Goal: Find specific page/section: Find specific page/section

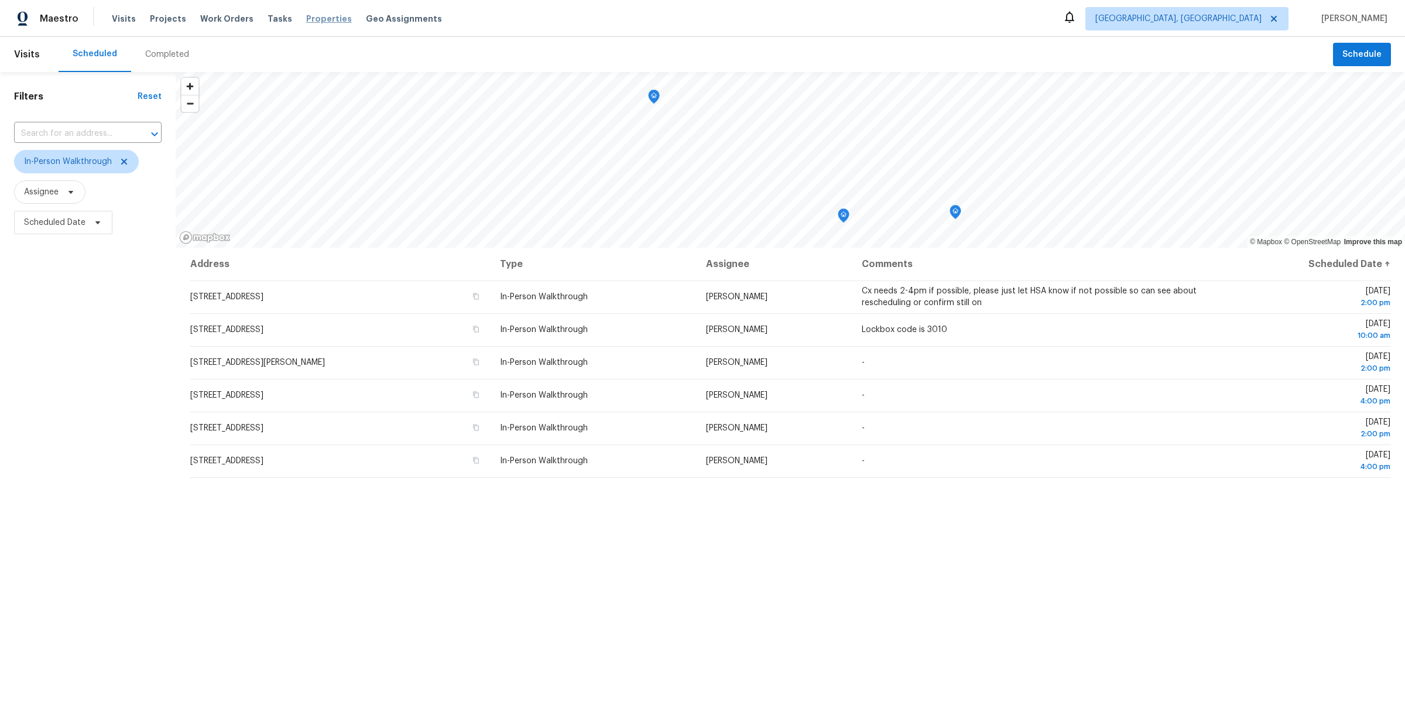
click at [321, 18] on span "Properties" at bounding box center [329, 19] width 46 height 12
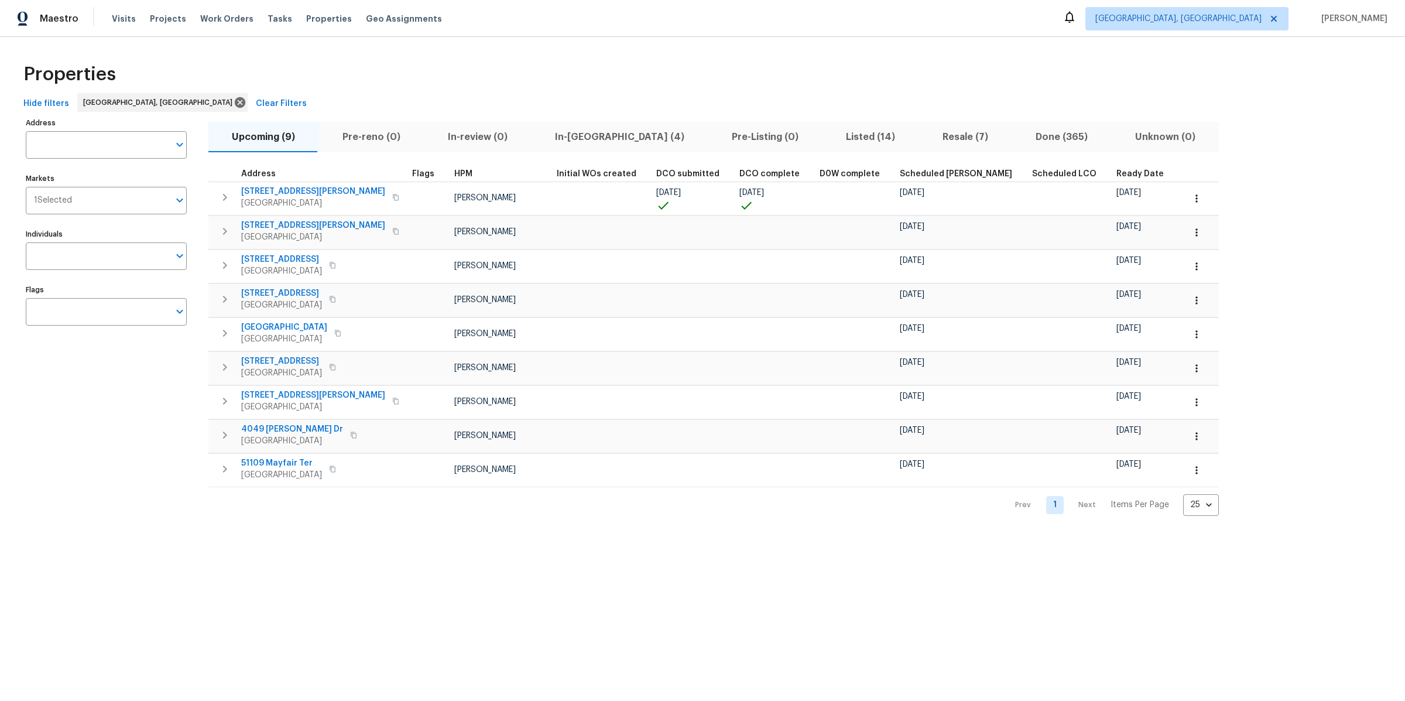
click at [580, 134] on span "In-reno (4)" at bounding box center [620, 137] width 163 height 16
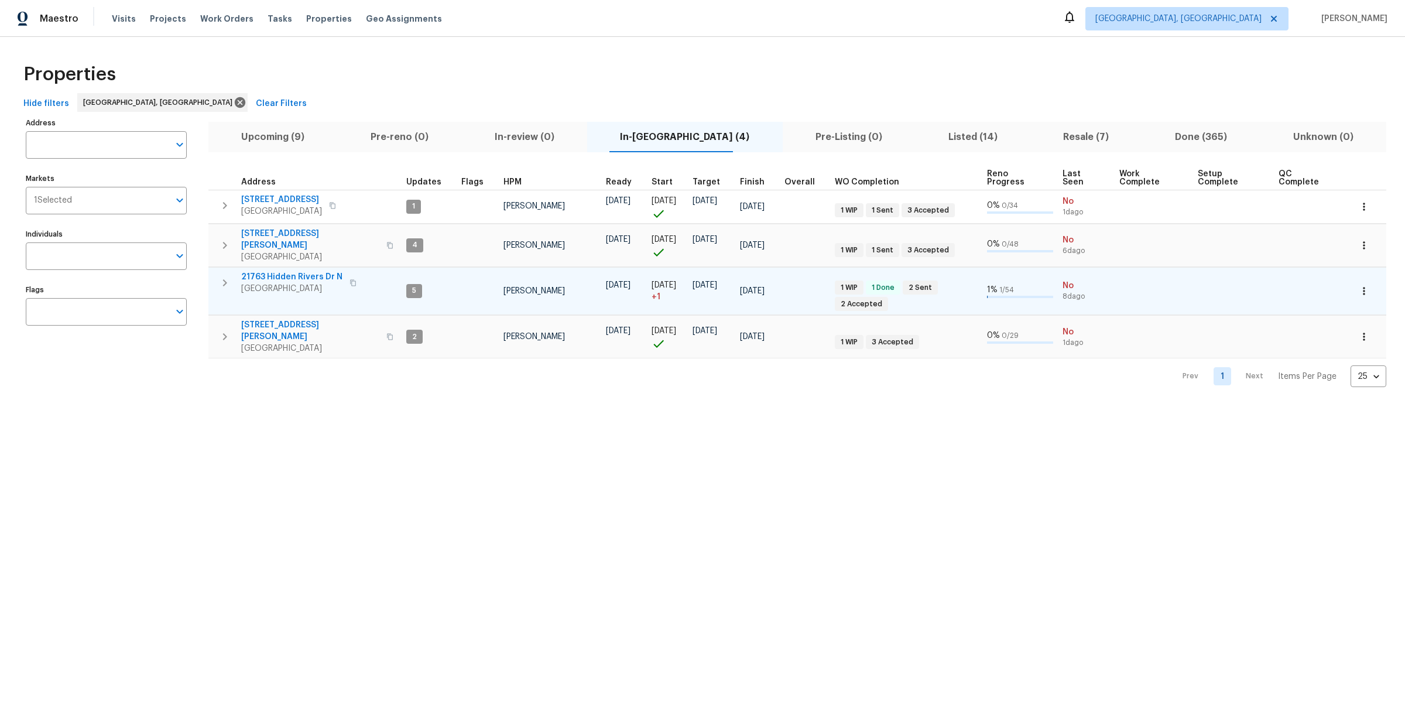
click at [296, 271] on span "21763 Hidden Rivers Dr N" at bounding box center [291, 277] width 101 height 12
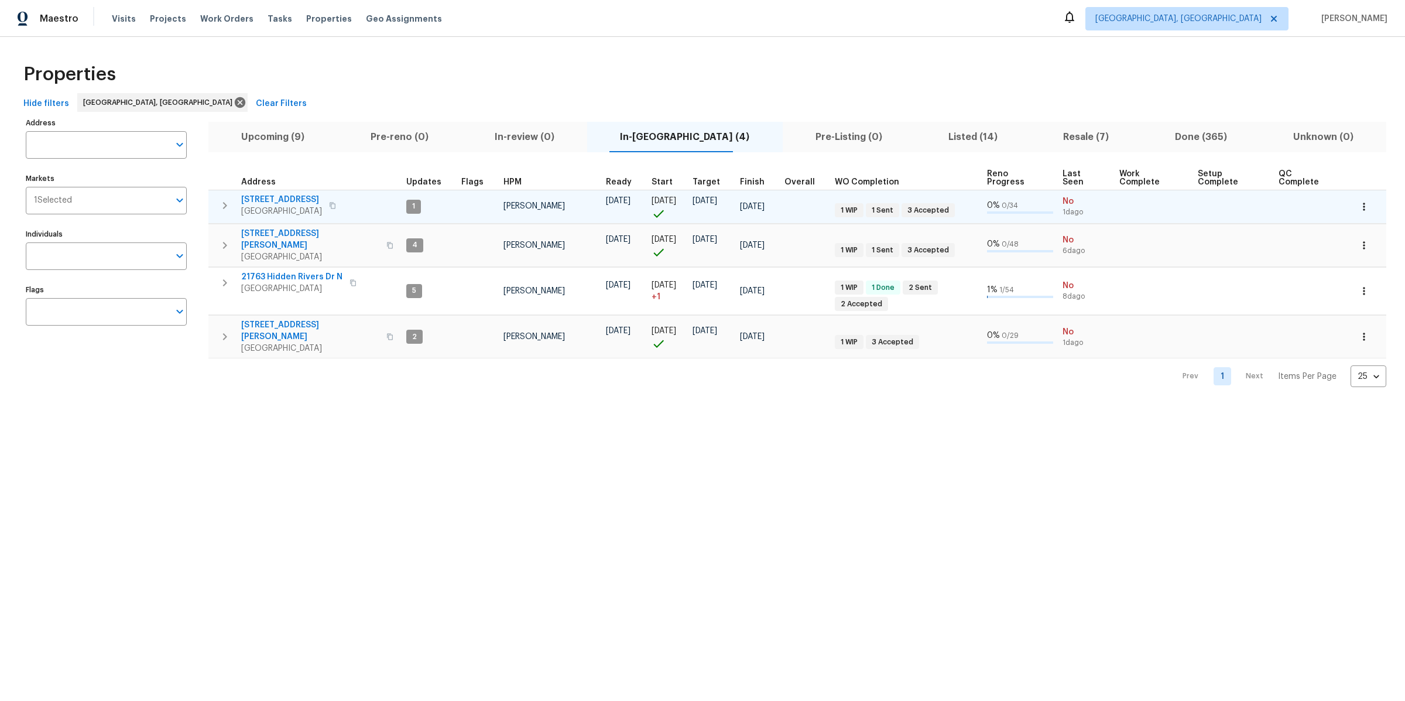
click at [273, 194] on span "14164 Bainbridge St" at bounding box center [281, 200] width 81 height 12
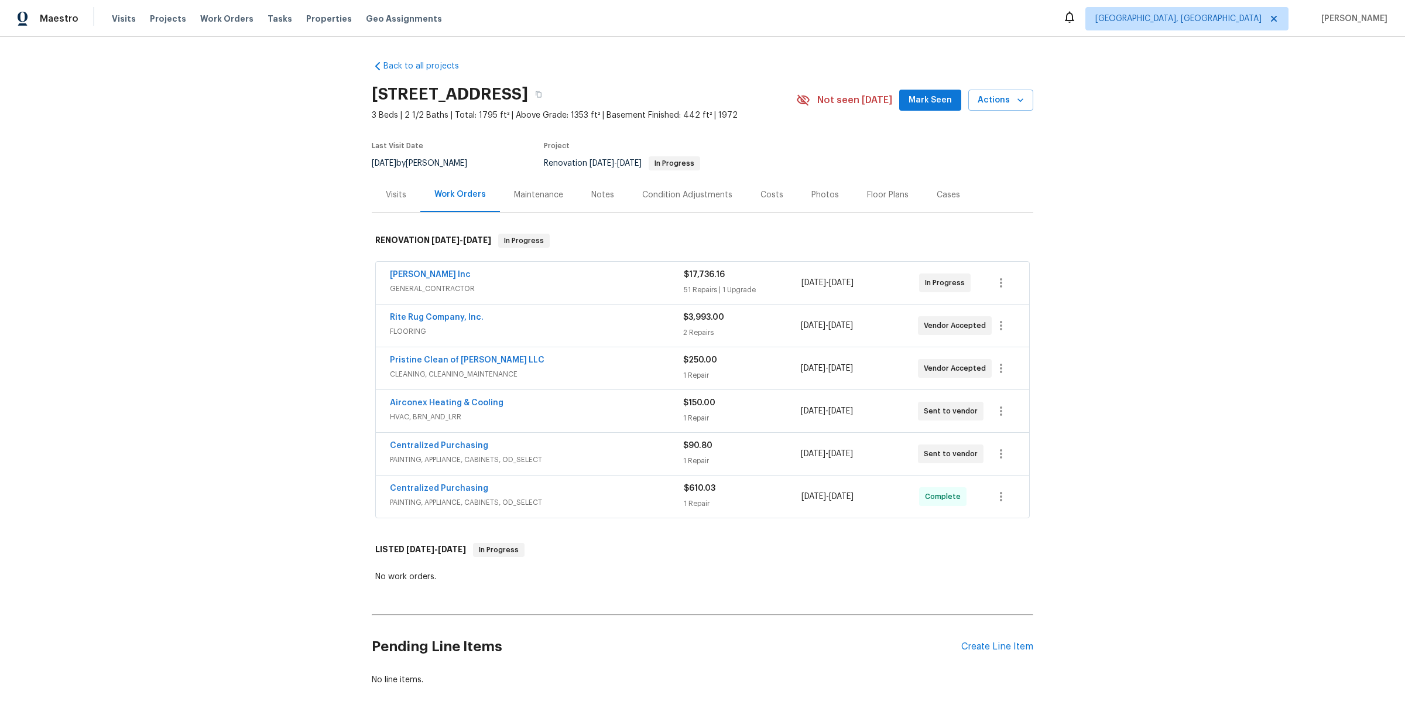
click at [634, 269] on div "[PERSON_NAME] Inc" at bounding box center [537, 276] width 294 height 14
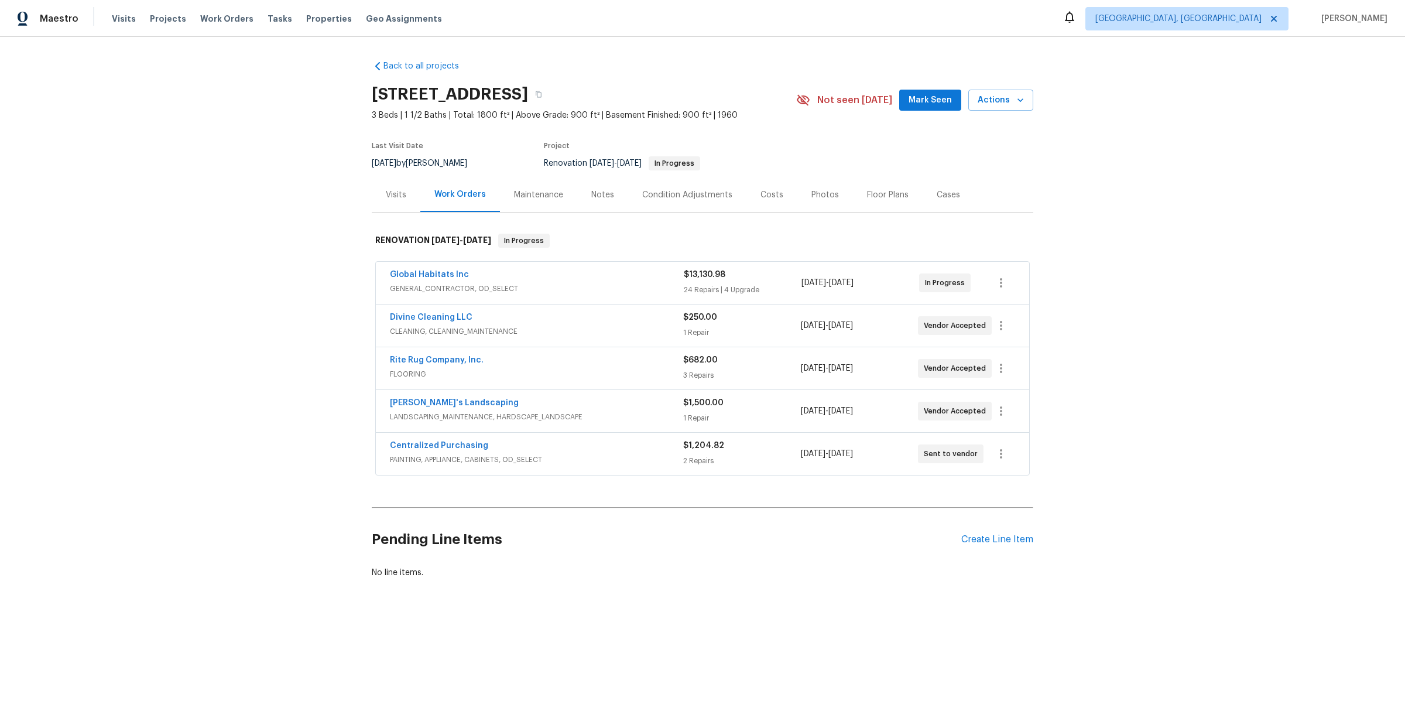
click at [596, 361] on div "Rite Rug Company, Inc." at bounding box center [536, 361] width 293 height 14
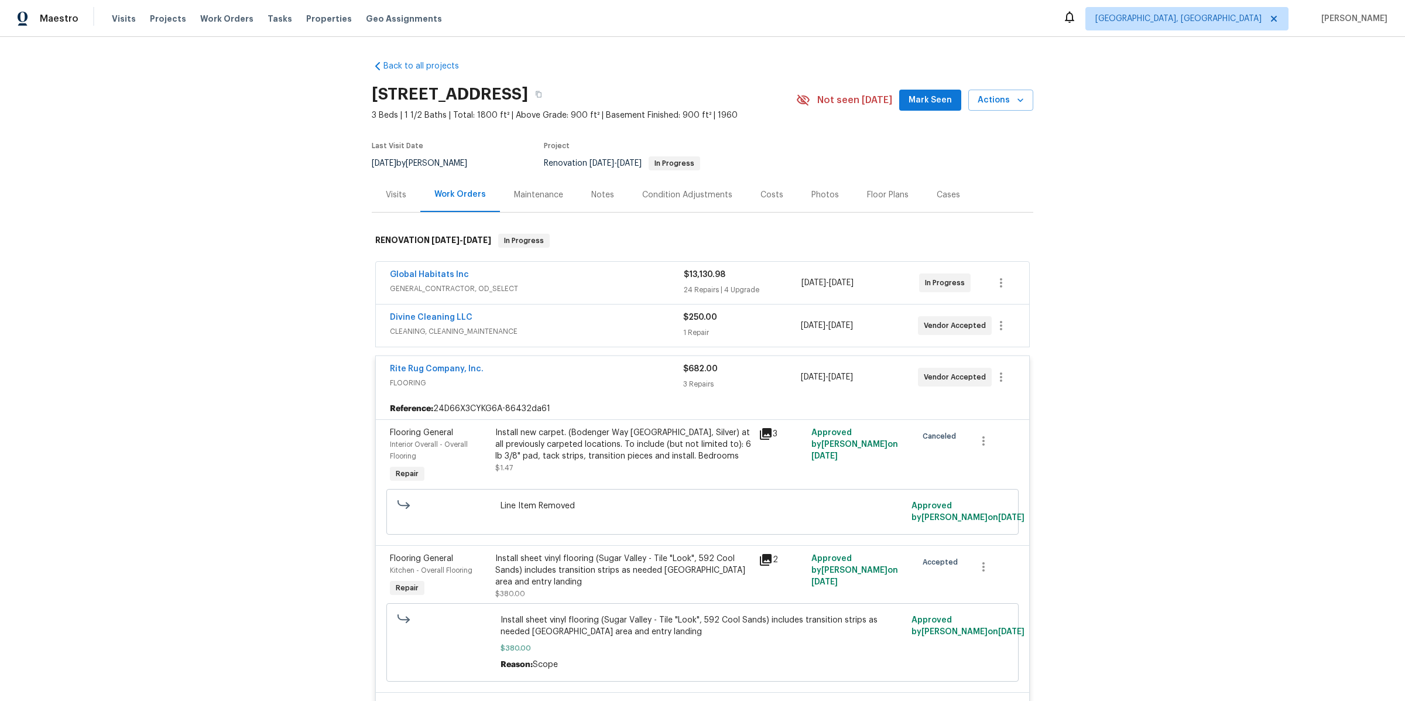
scroll to position [1, 0]
click at [763, 433] on icon at bounding box center [766, 433] width 12 height 12
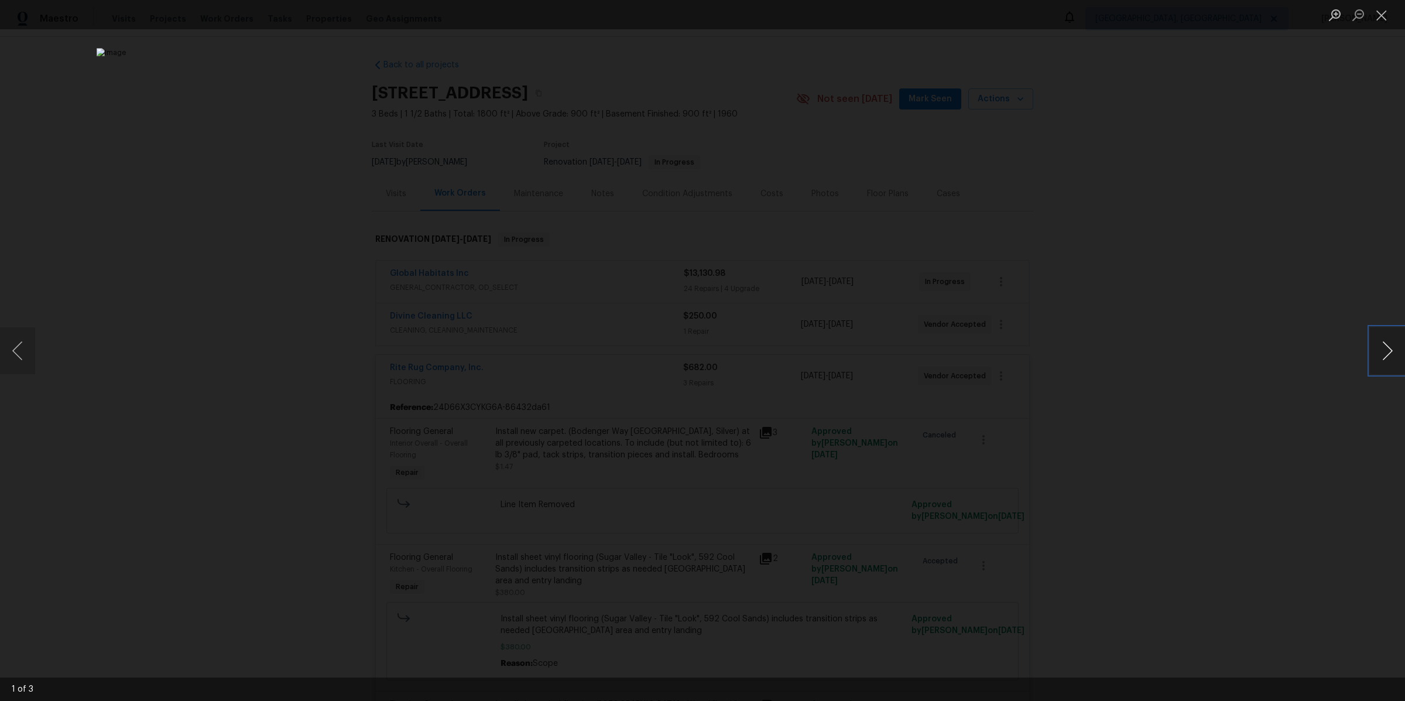
click at [1123, 352] on button "Next image" at bounding box center [1387, 350] width 35 height 47
click at [1123, 390] on div "Lightbox" at bounding box center [702, 350] width 1405 height 701
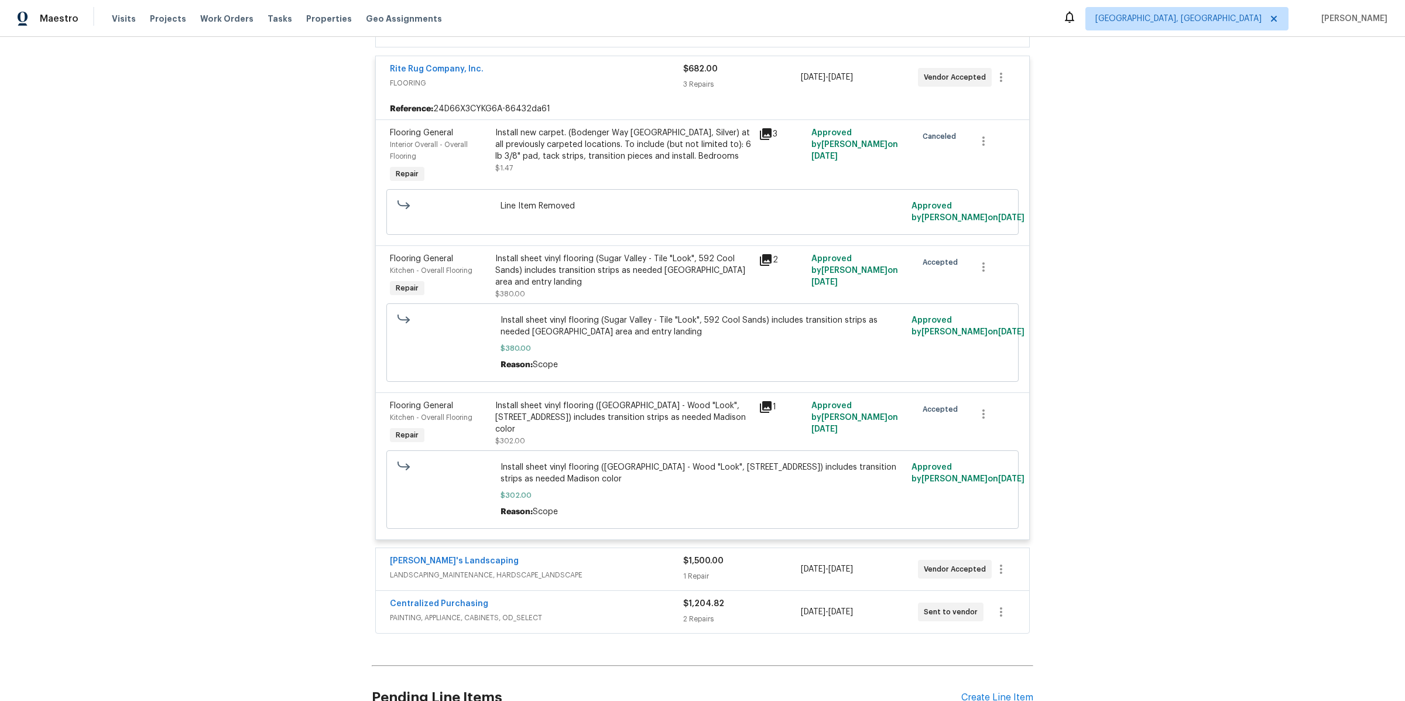
scroll to position [302, 0]
click at [622, 408] on div "Install sheet vinyl flooring ([GEOGRAPHIC_DATA] - Wood "Look", [STREET_ADDRESS]…" at bounding box center [623, 414] width 256 height 35
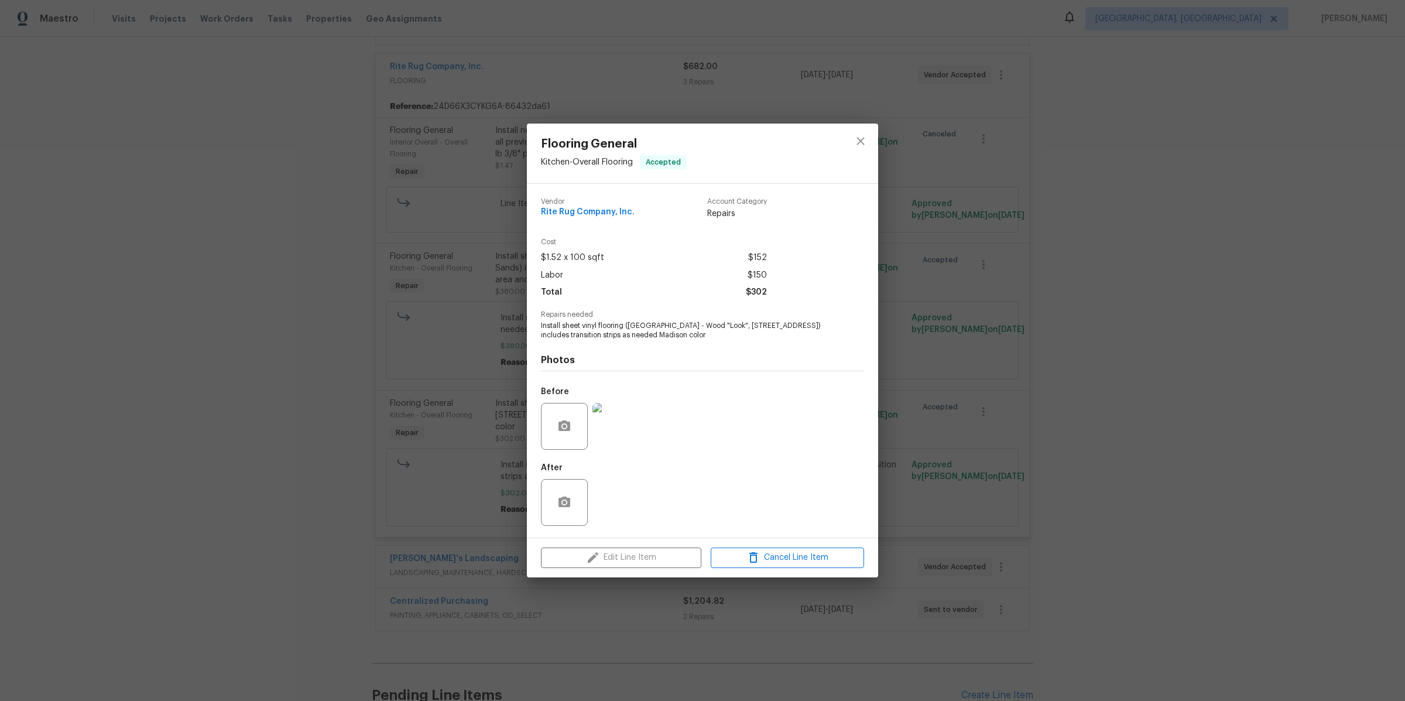
click at [580, 405] on div at bounding box center [564, 426] width 47 height 47
click at [607, 421] on img at bounding box center [615, 426] width 47 height 47
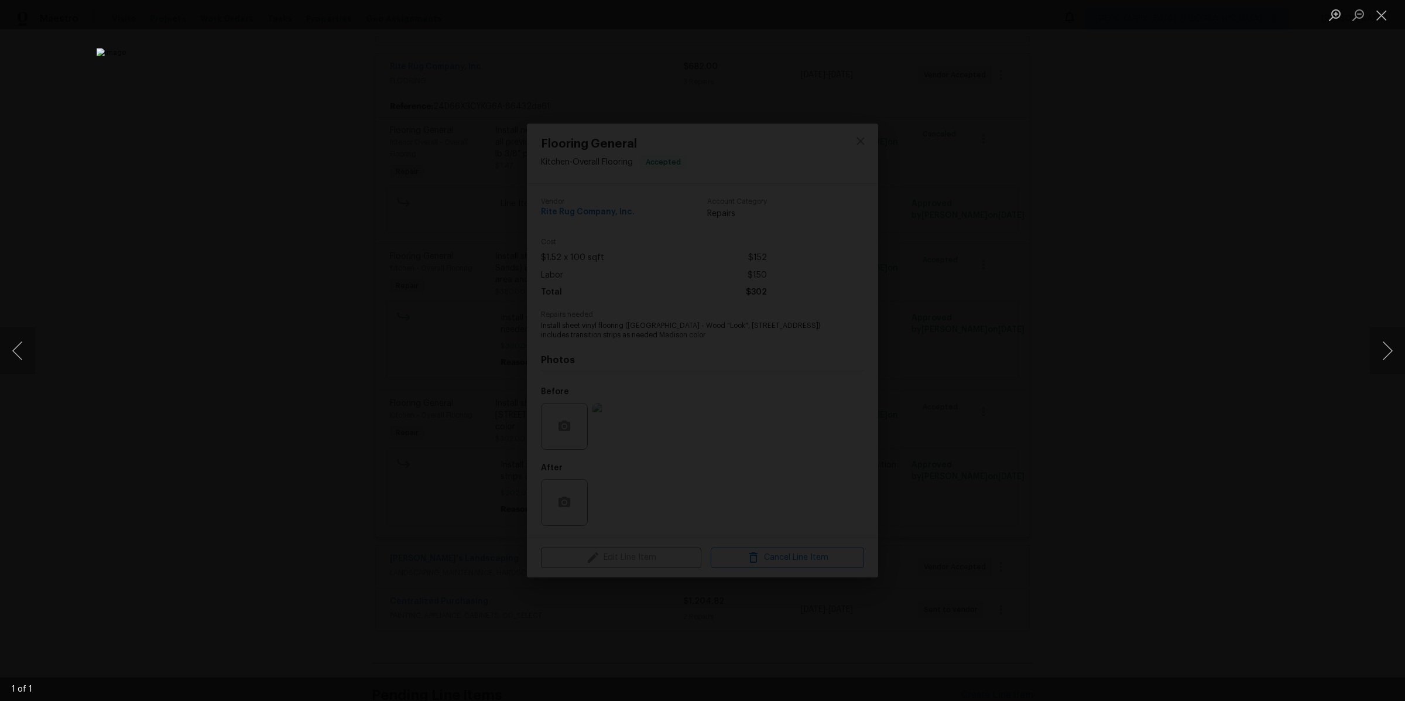
click at [1123, 461] on div "Lightbox" at bounding box center [702, 350] width 1405 height 701
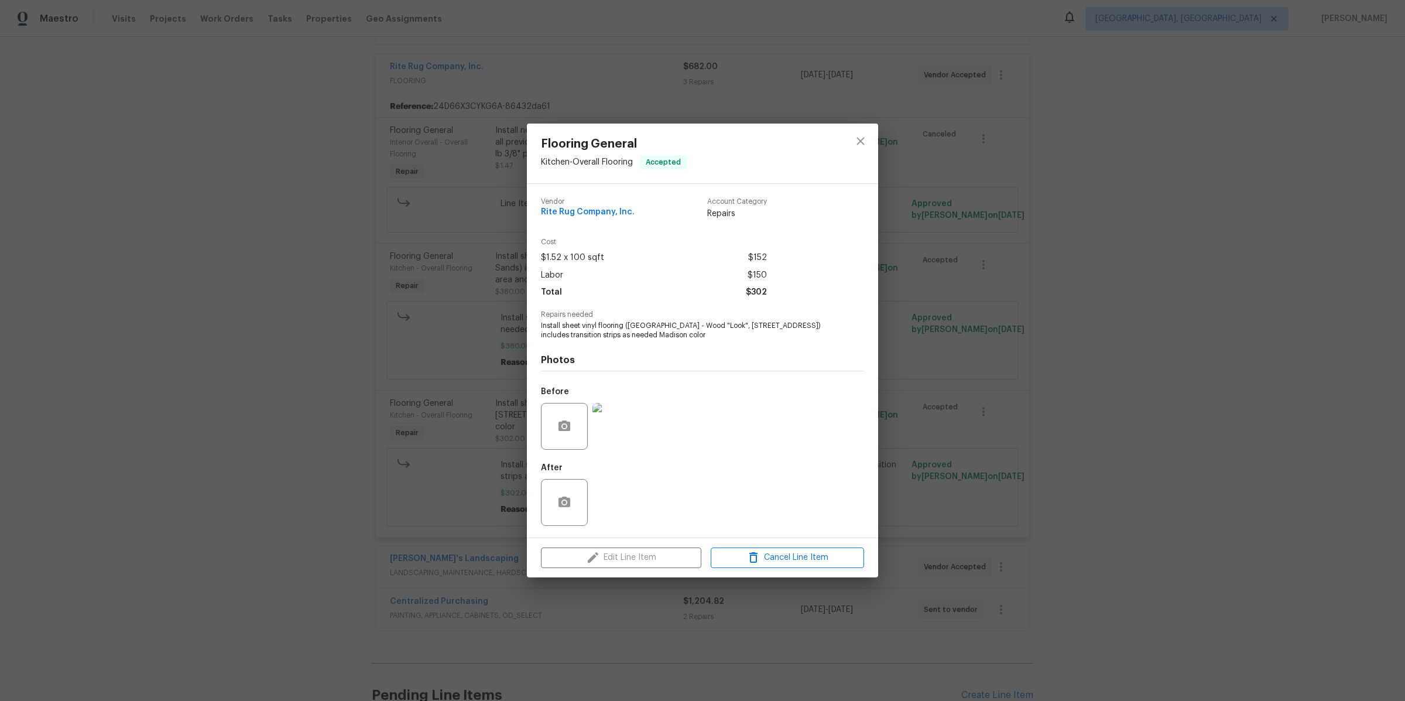
click at [1123, 433] on div "Flooring General Kitchen - Overall Flooring Accepted Vendor Rite Rug Company, I…" at bounding box center [702, 350] width 1405 height 701
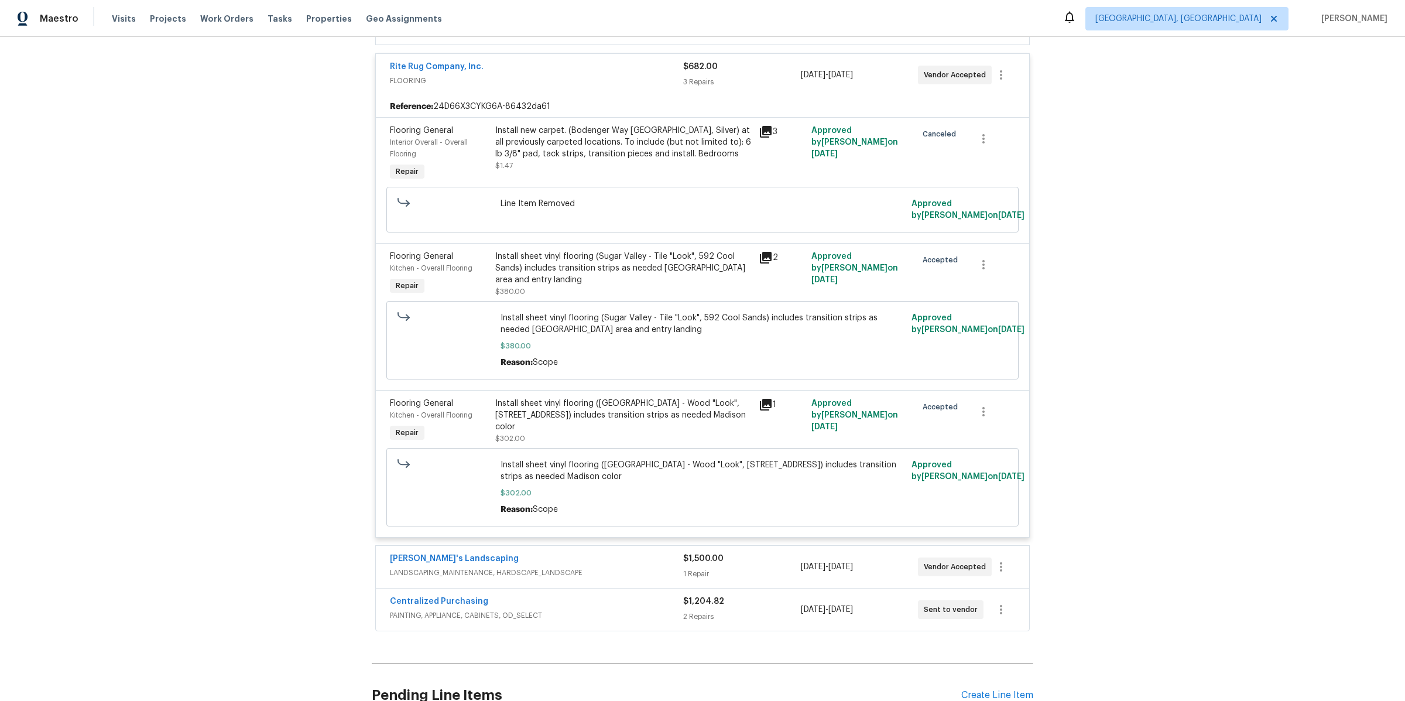
scroll to position [0, 0]
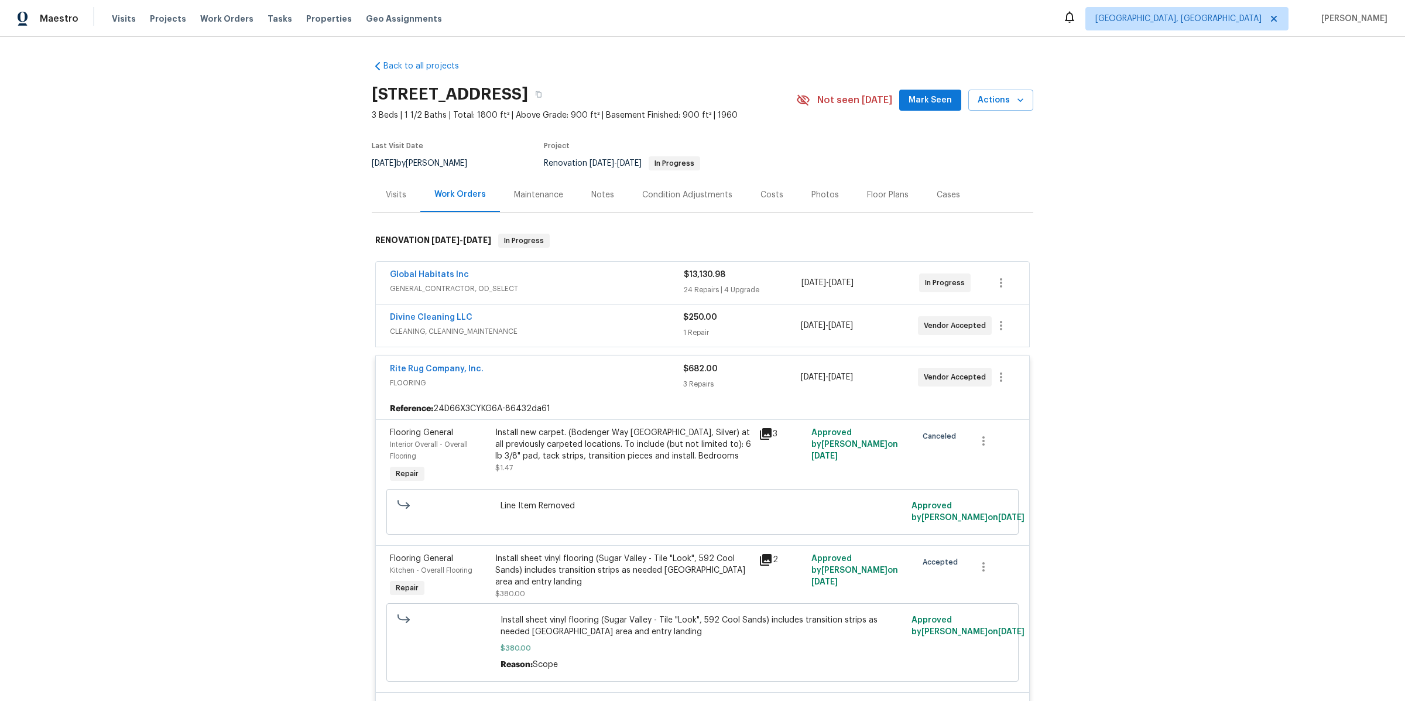
click at [681, 196] on div "Condition Adjustments" at bounding box center [687, 195] width 90 height 12
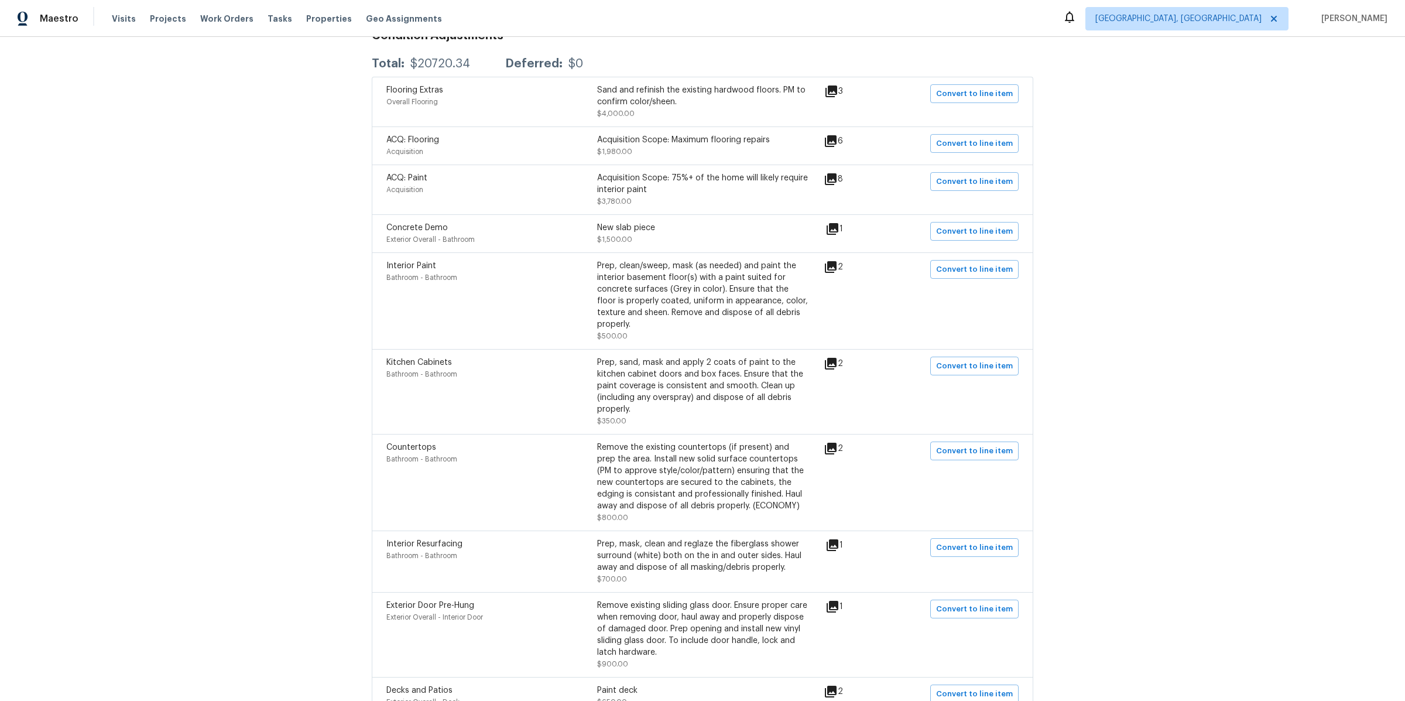
scroll to position [224, 0]
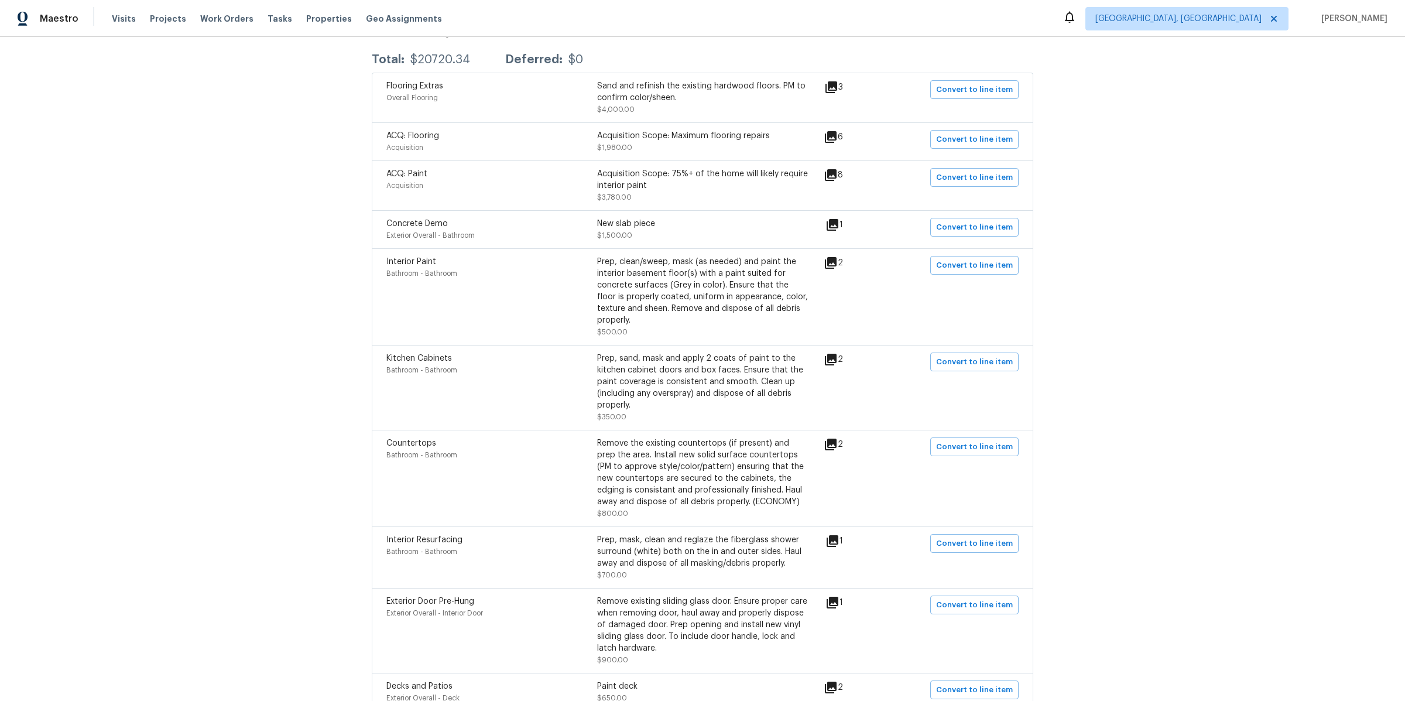
click at [837, 139] on icon at bounding box center [831, 137] width 12 height 12
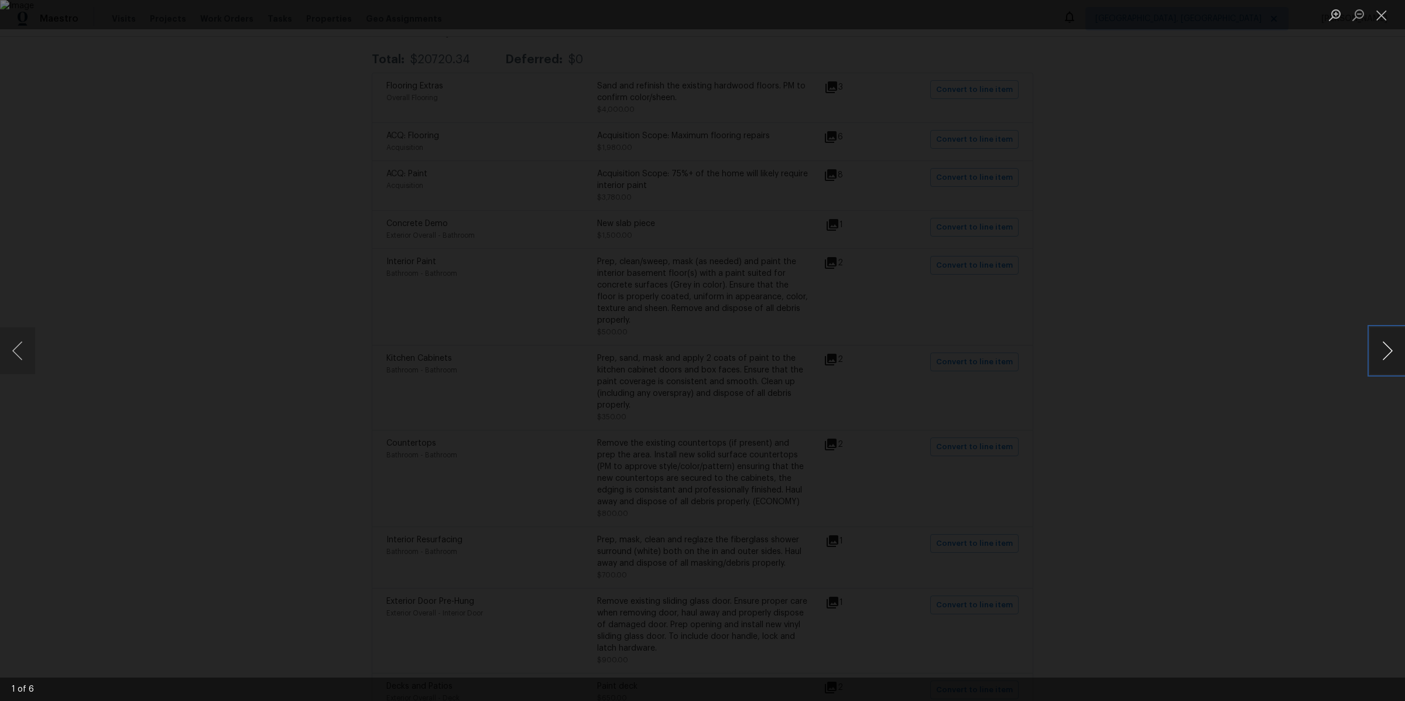
click at [1123, 355] on button "Next image" at bounding box center [1387, 350] width 35 height 47
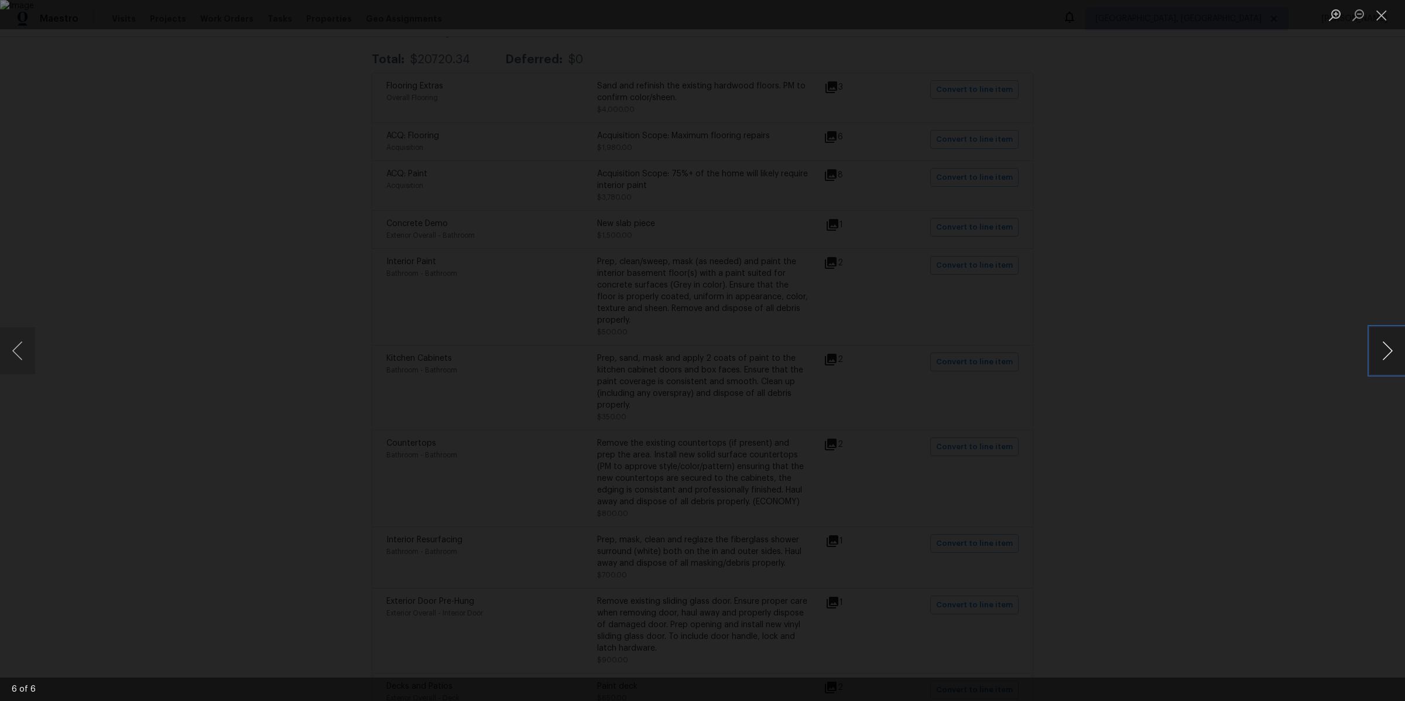
click at [1123, 355] on button "Next image" at bounding box center [1387, 350] width 35 height 47
click at [1123, 352] on div "Lightbox" at bounding box center [702, 350] width 1405 height 701
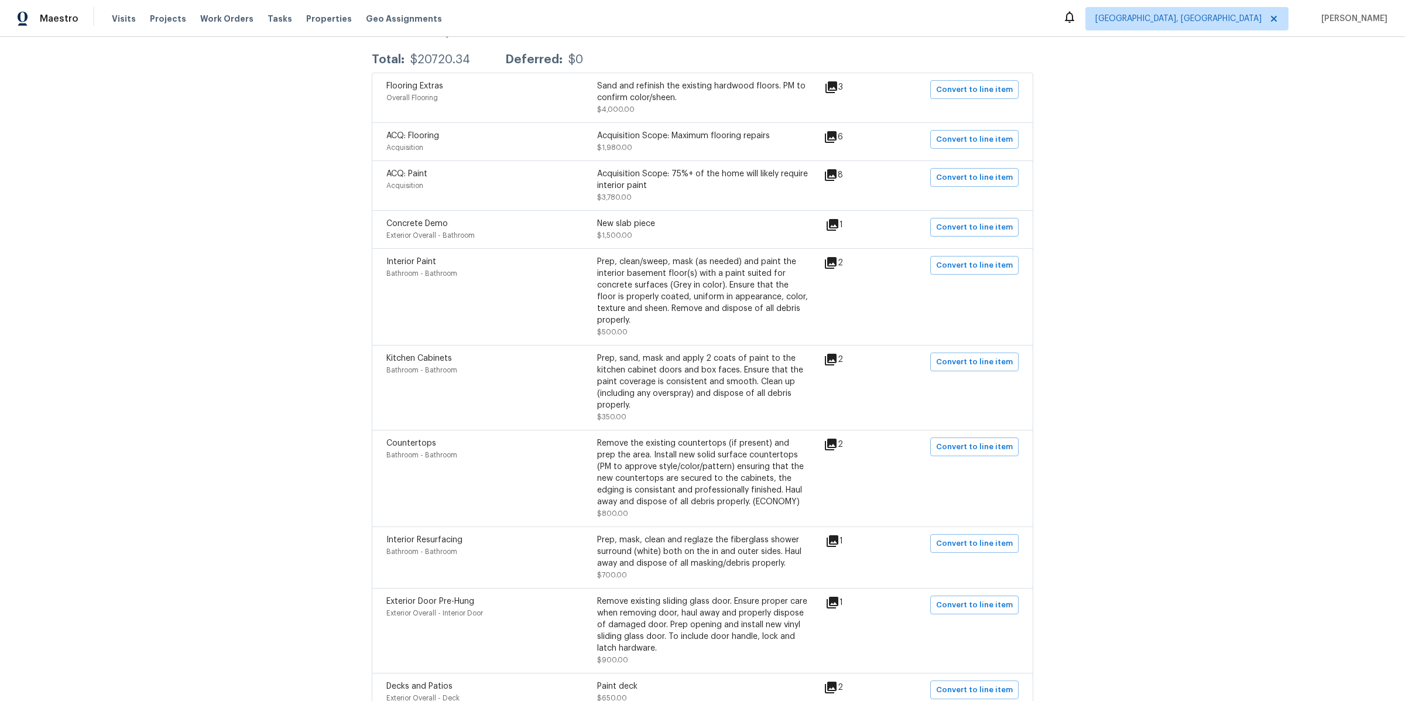
scroll to position [0, 0]
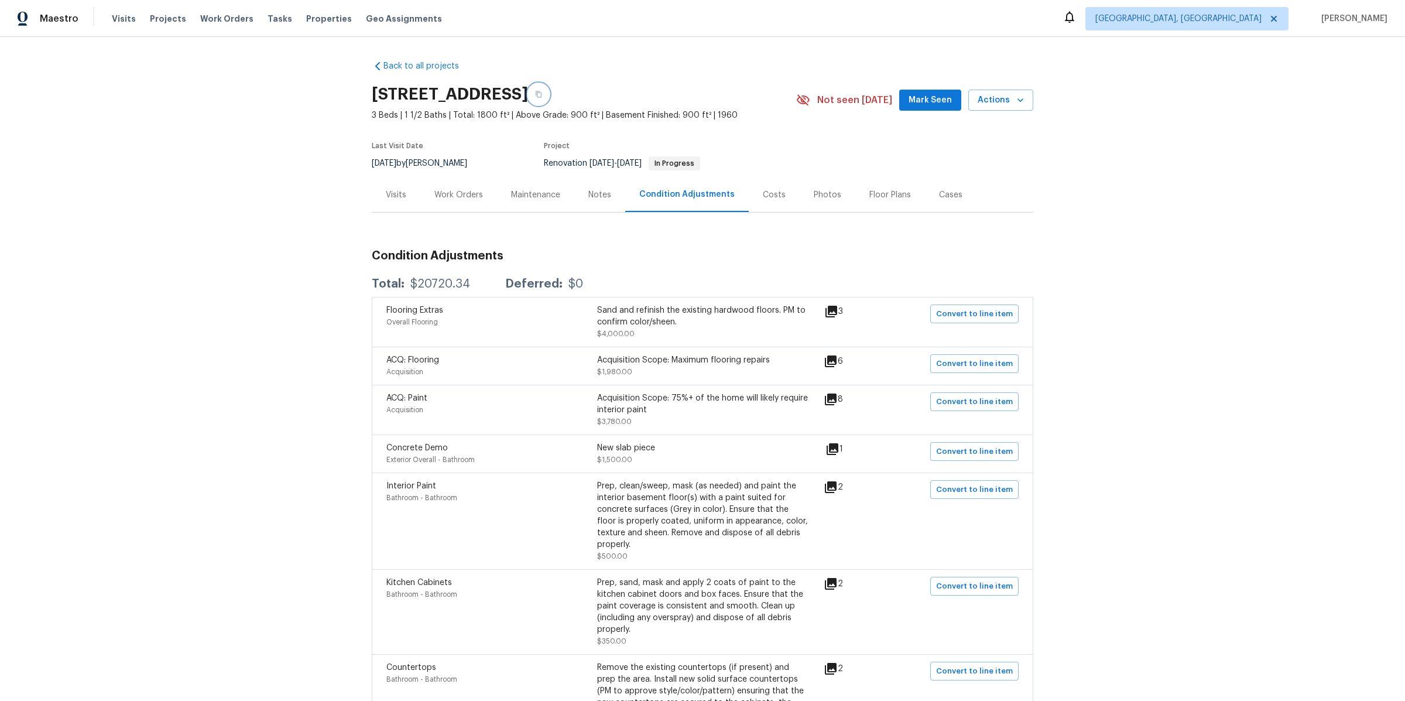
click at [541, 91] on icon "button" at bounding box center [539, 94] width 6 height 6
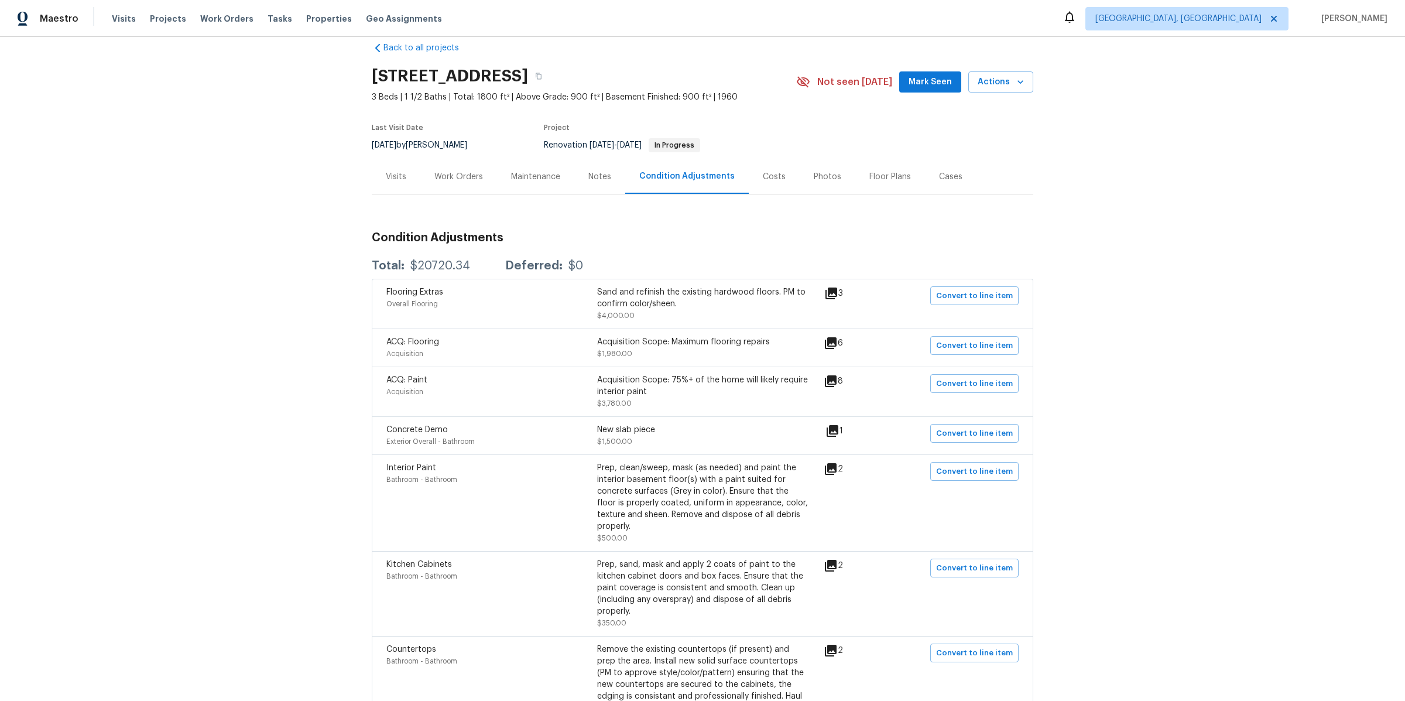
click at [837, 296] on icon at bounding box center [831, 293] width 12 height 12
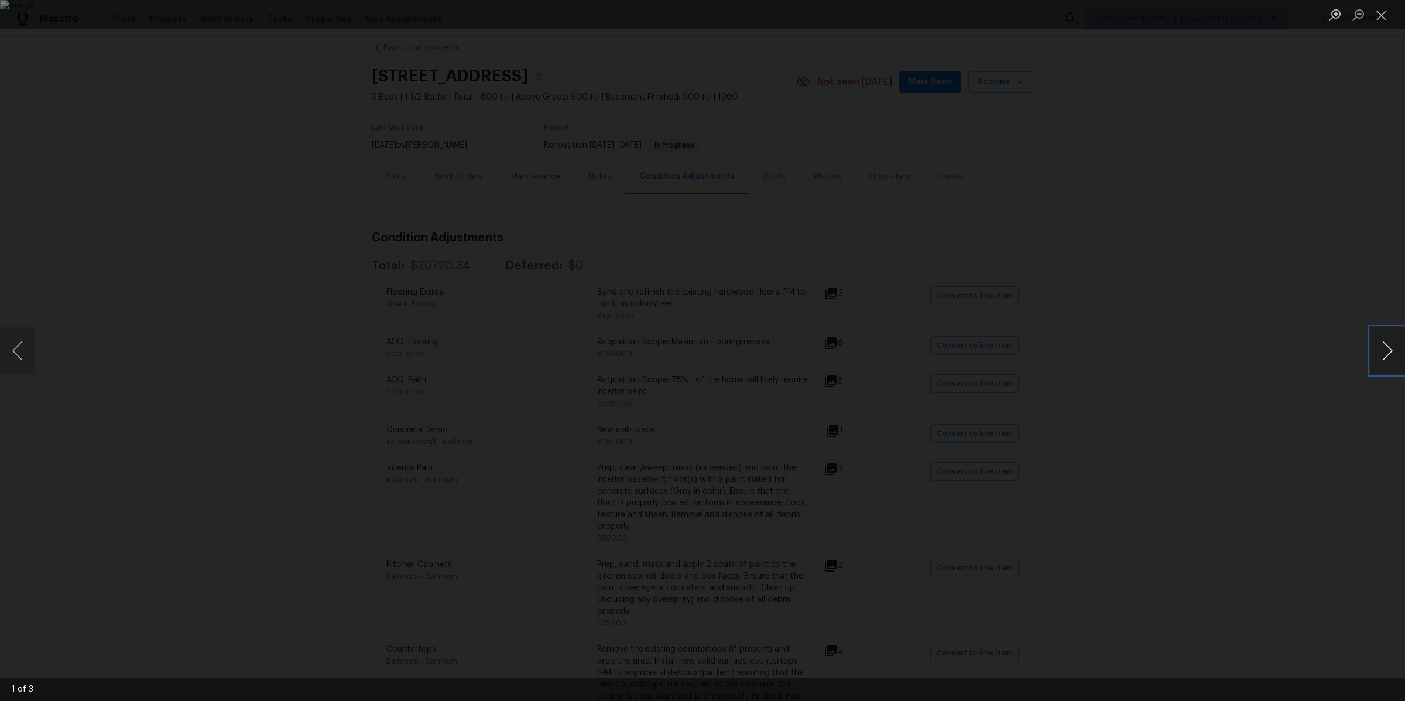
click at [1123, 355] on button "Next image" at bounding box center [1387, 350] width 35 height 47
click at [1123, 283] on div "Lightbox" at bounding box center [702, 350] width 1405 height 701
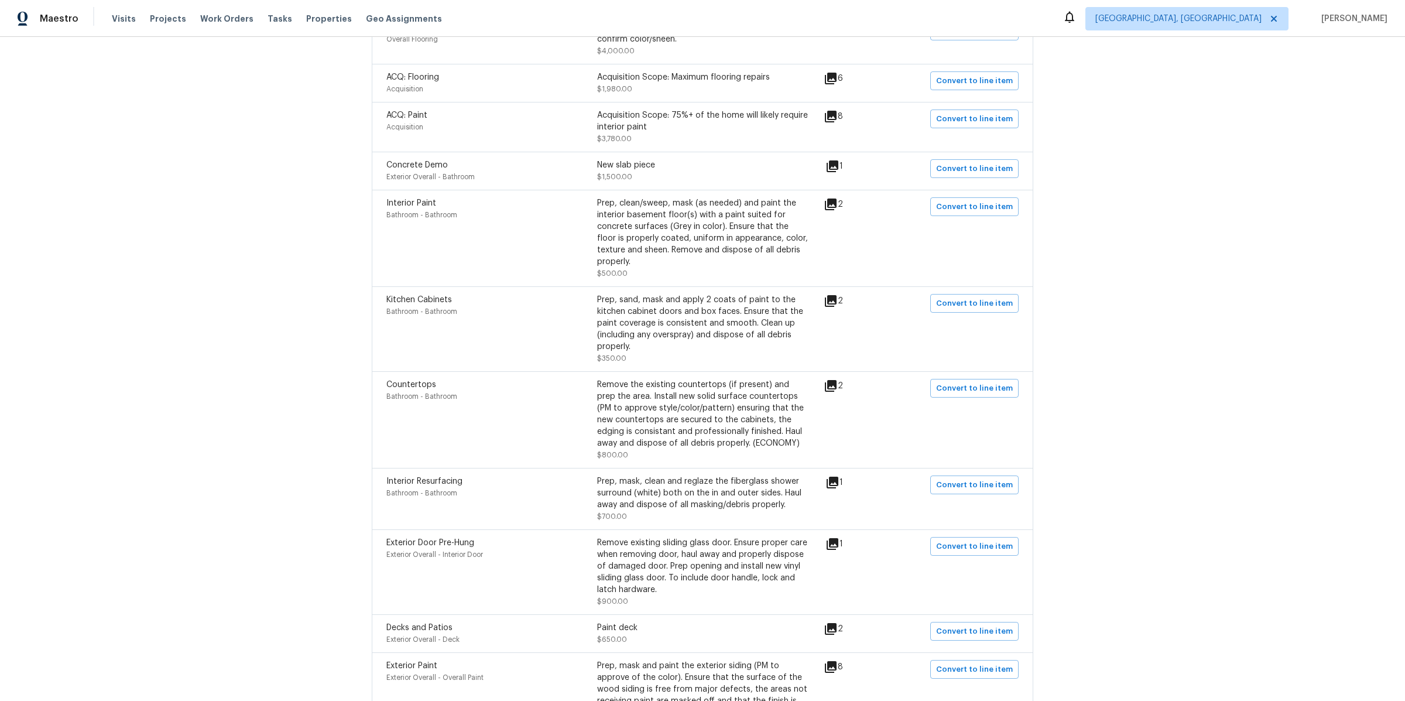
scroll to position [289, 0]
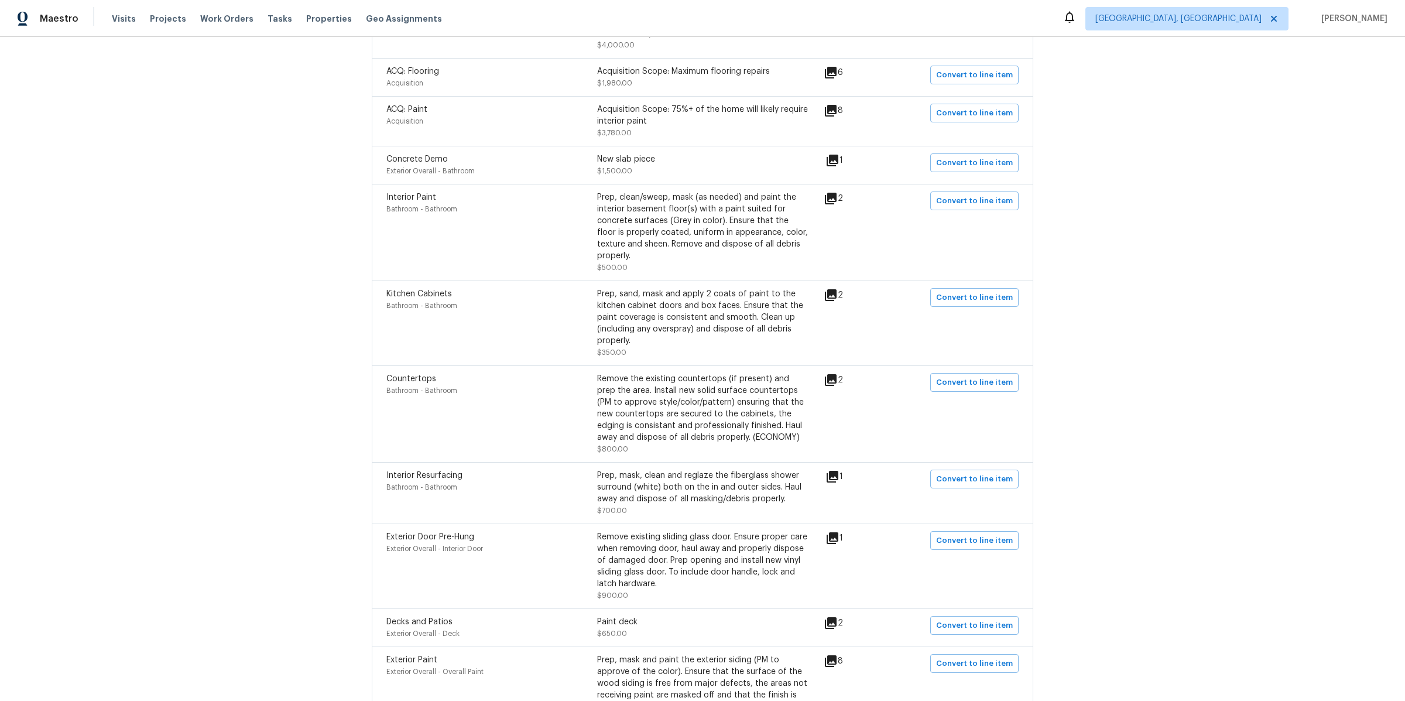
click at [837, 197] on icon at bounding box center [831, 199] width 12 height 12
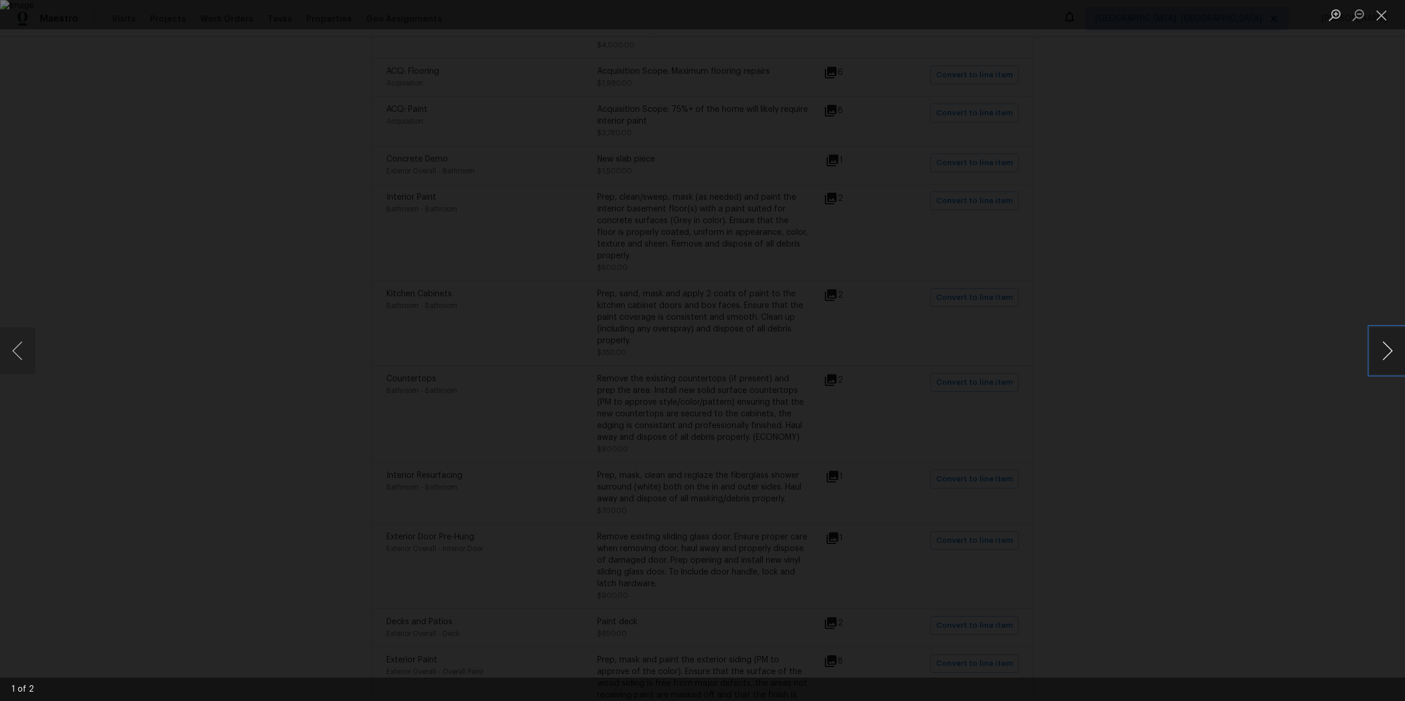
click at [1123, 359] on button "Next image" at bounding box center [1387, 350] width 35 height 47
click at [1123, 350] on div "Lightbox" at bounding box center [702, 350] width 1405 height 701
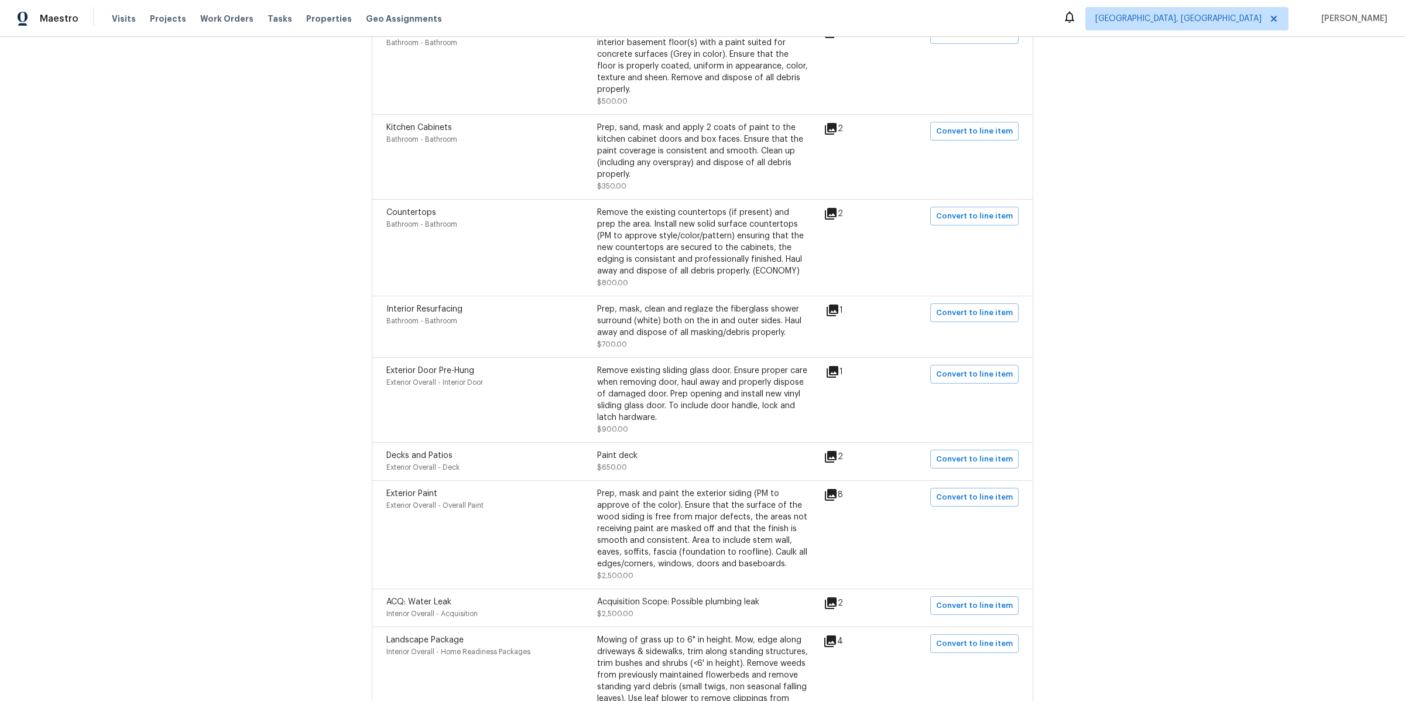
scroll to position [429, 0]
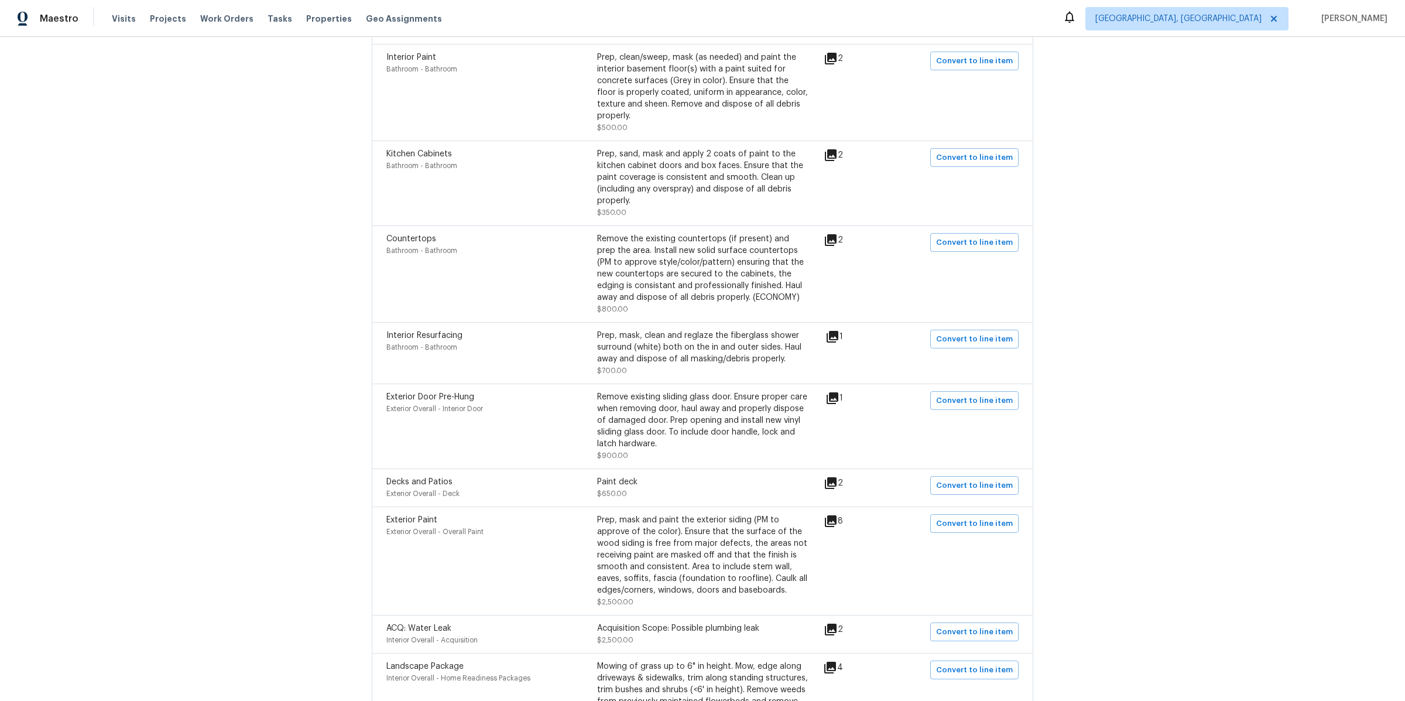
click at [835, 156] on icon at bounding box center [831, 155] width 14 height 14
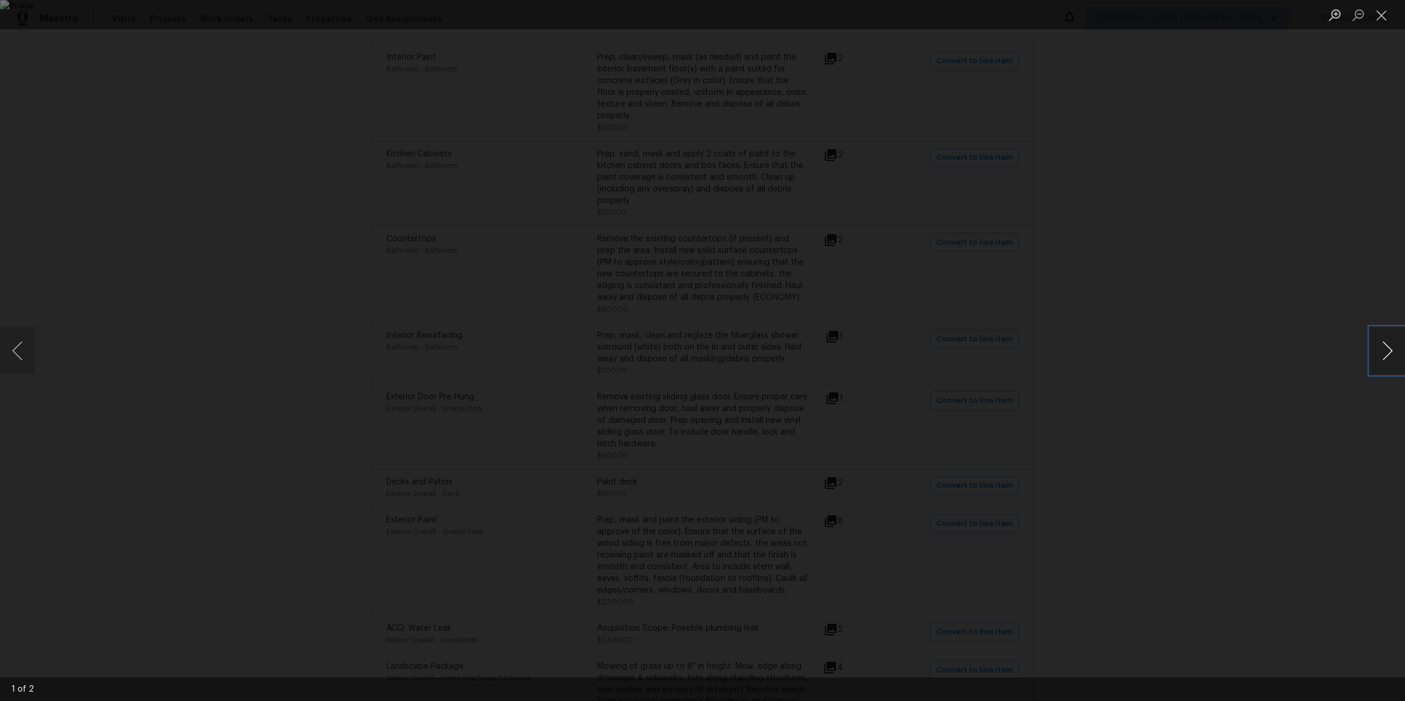
click at [1123, 348] on button "Next image" at bounding box center [1387, 350] width 35 height 47
click at [1123, 361] on button "Next image" at bounding box center [1387, 350] width 35 height 47
click at [1123, 323] on div "Lightbox" at bounding box center [702, 350] width 1405 height 701
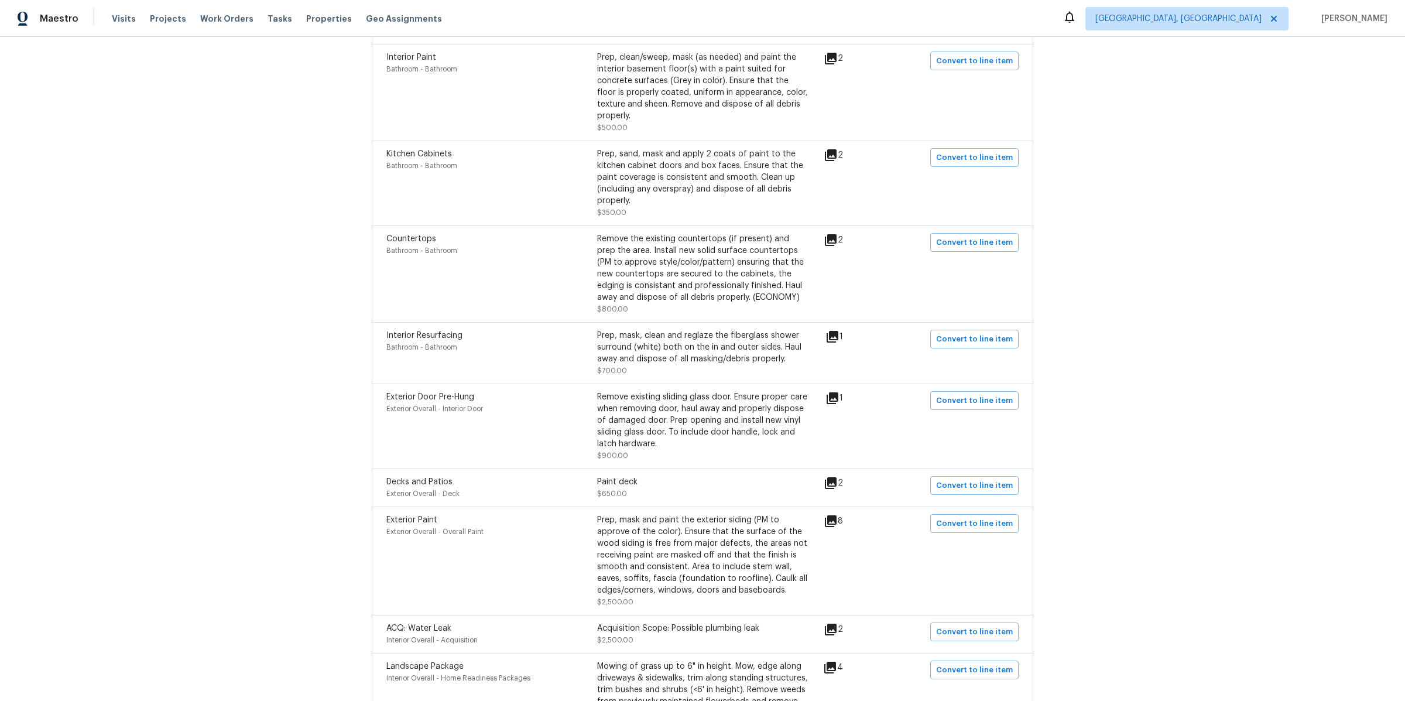
click at [835, 155] on icon at bounding box center [831, 155] width 12 height 12
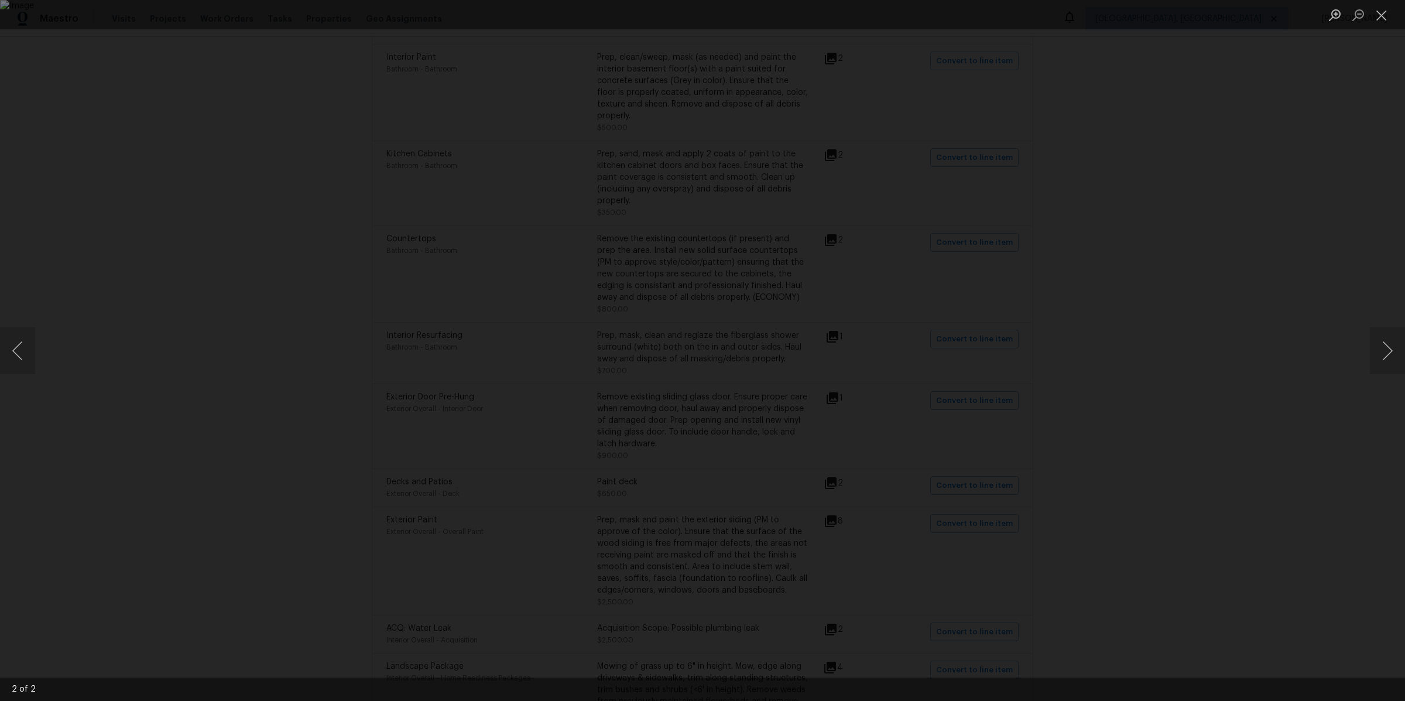
click at [1123, 306] on div "Lightbox" at bounding box center [702, 350] width 1405 height 701
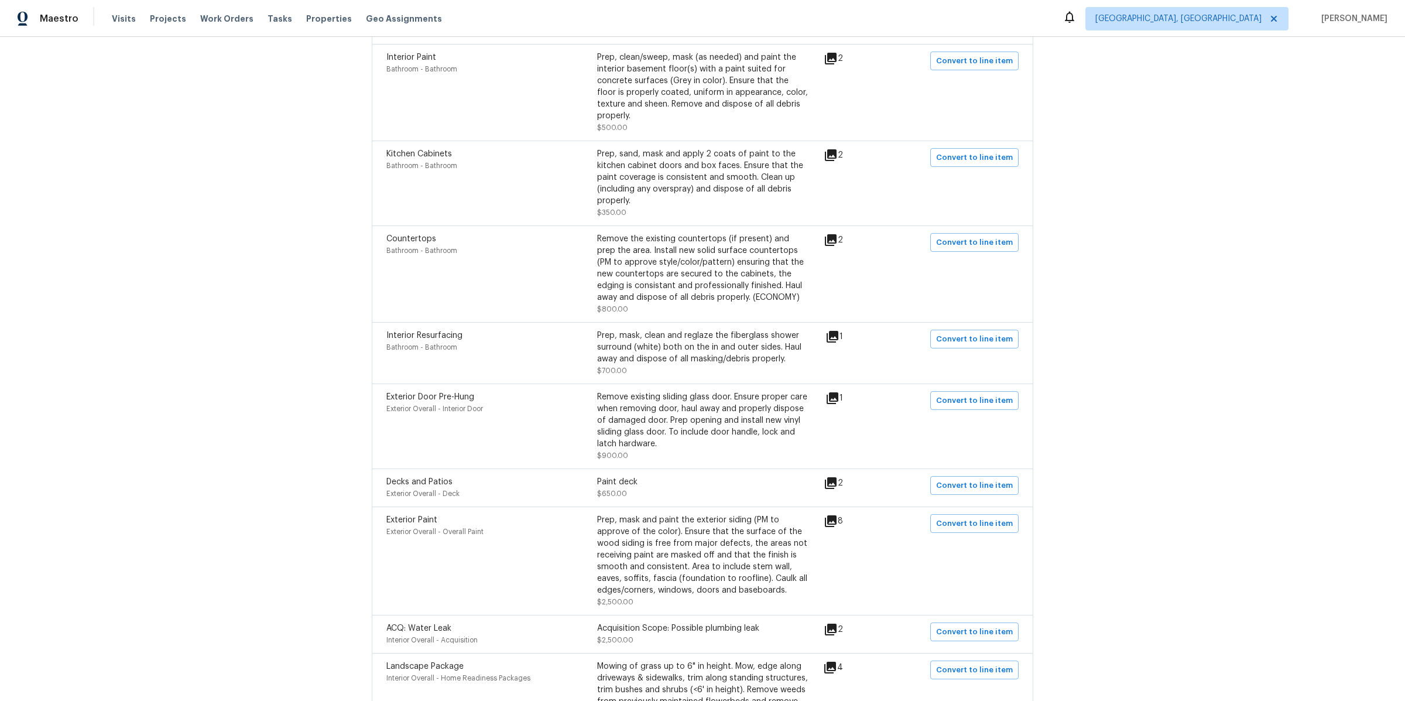
click at [837, 57] on icon at bounding box center [831, 59] width 12 height 12
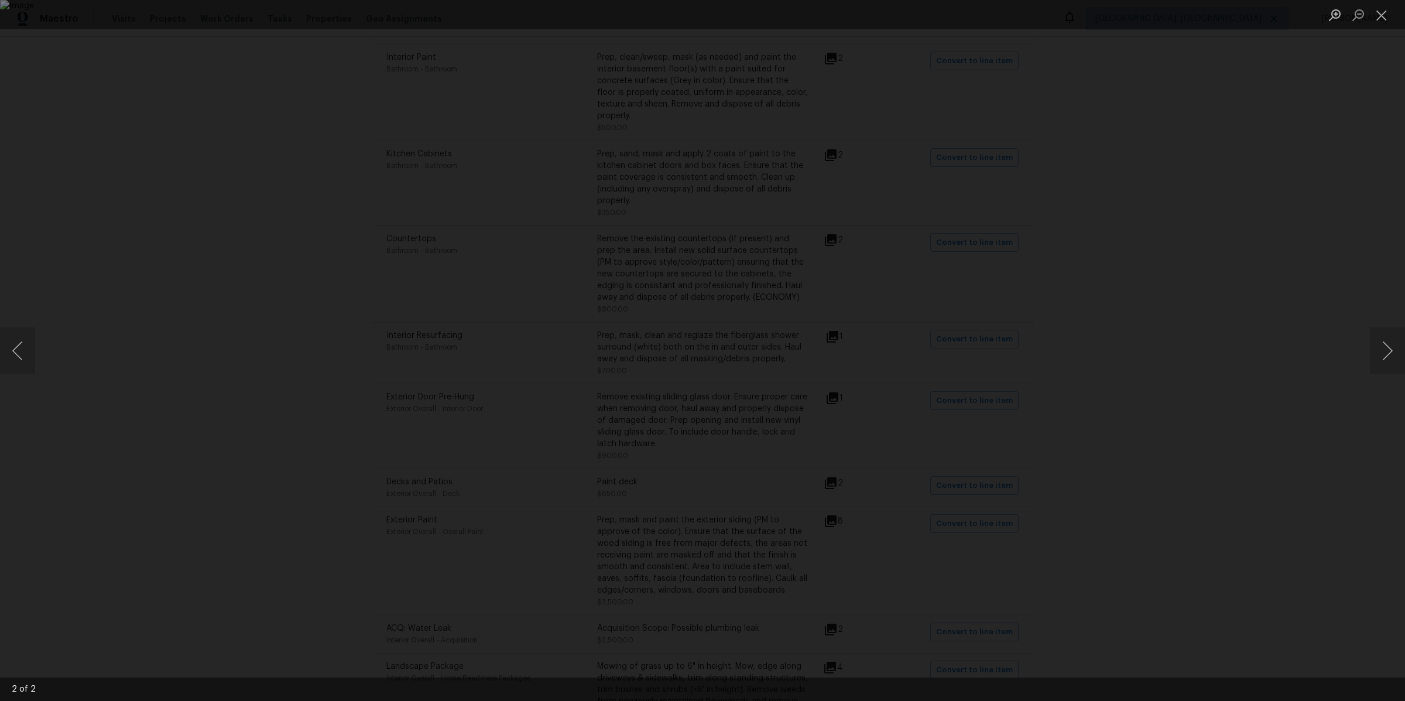
click at [1123, 431] on div "Lightbox" at bounding box center [702, 350] width 1405 height 701
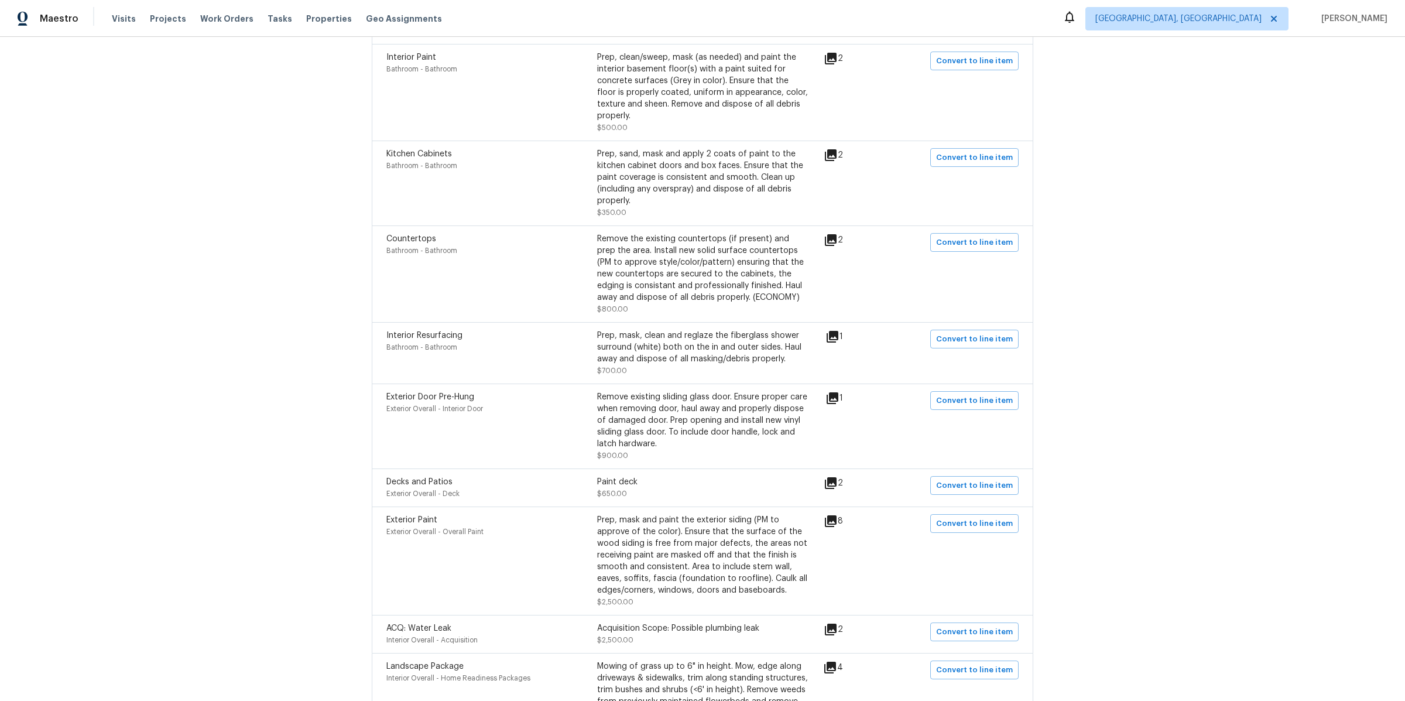
scroll to position [560, 0]
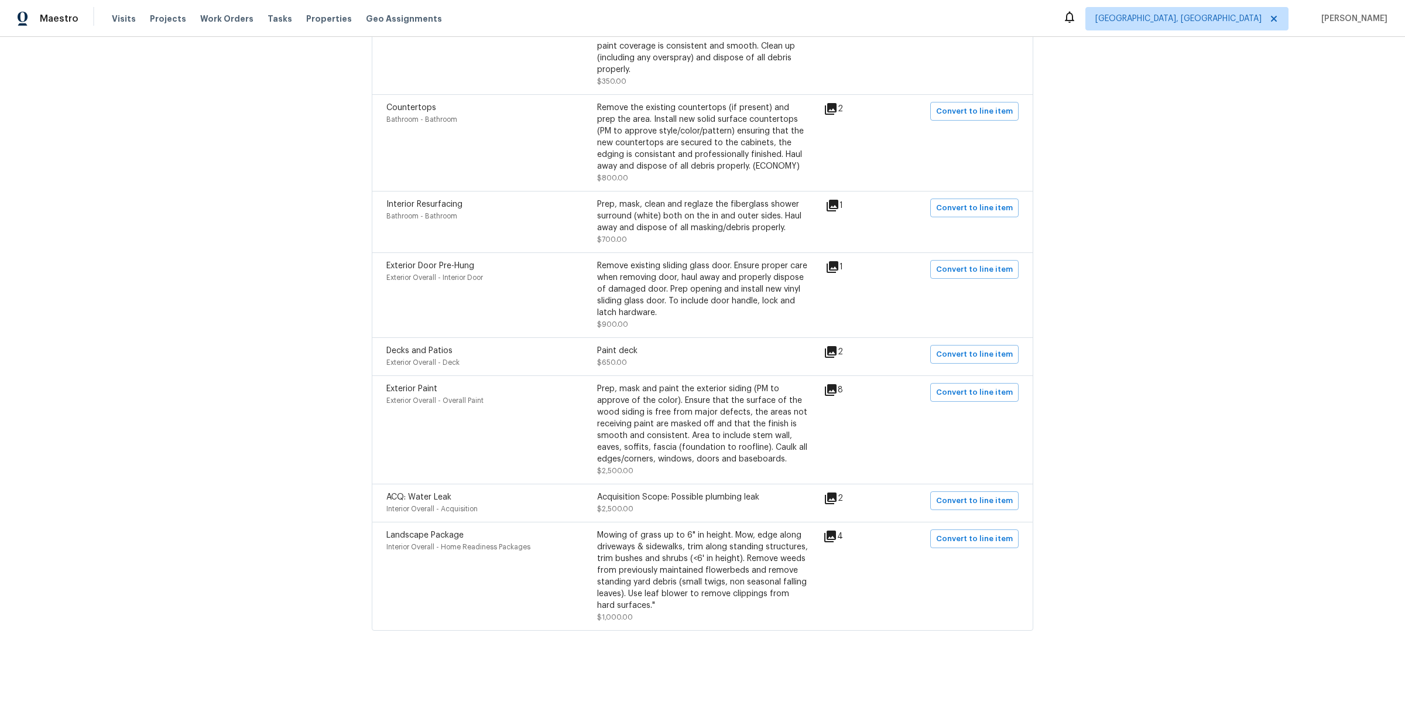
click at [838, 267] on icon at bounding box center [833, 267] width 12 height 12
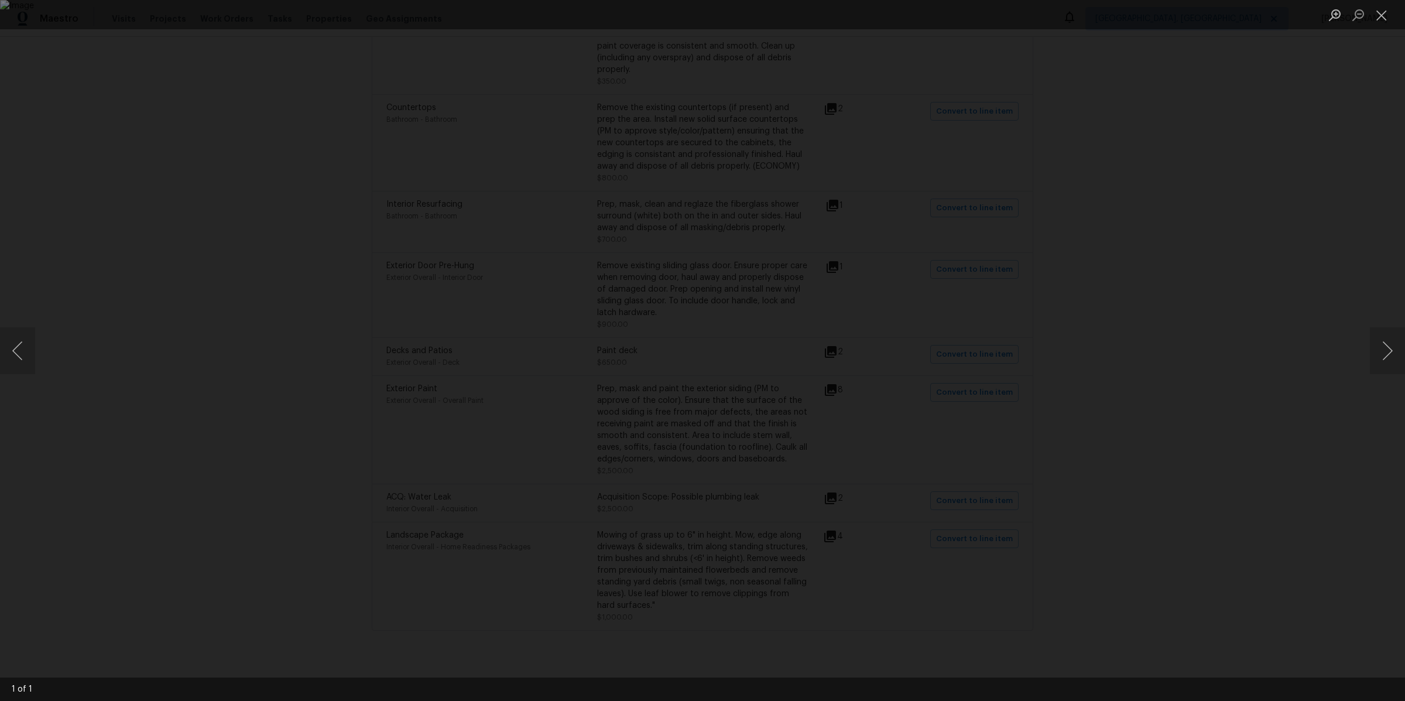
click at [1123, 265] on div "Lightbox" at bounding box center [702, 350] width 1405 height 701
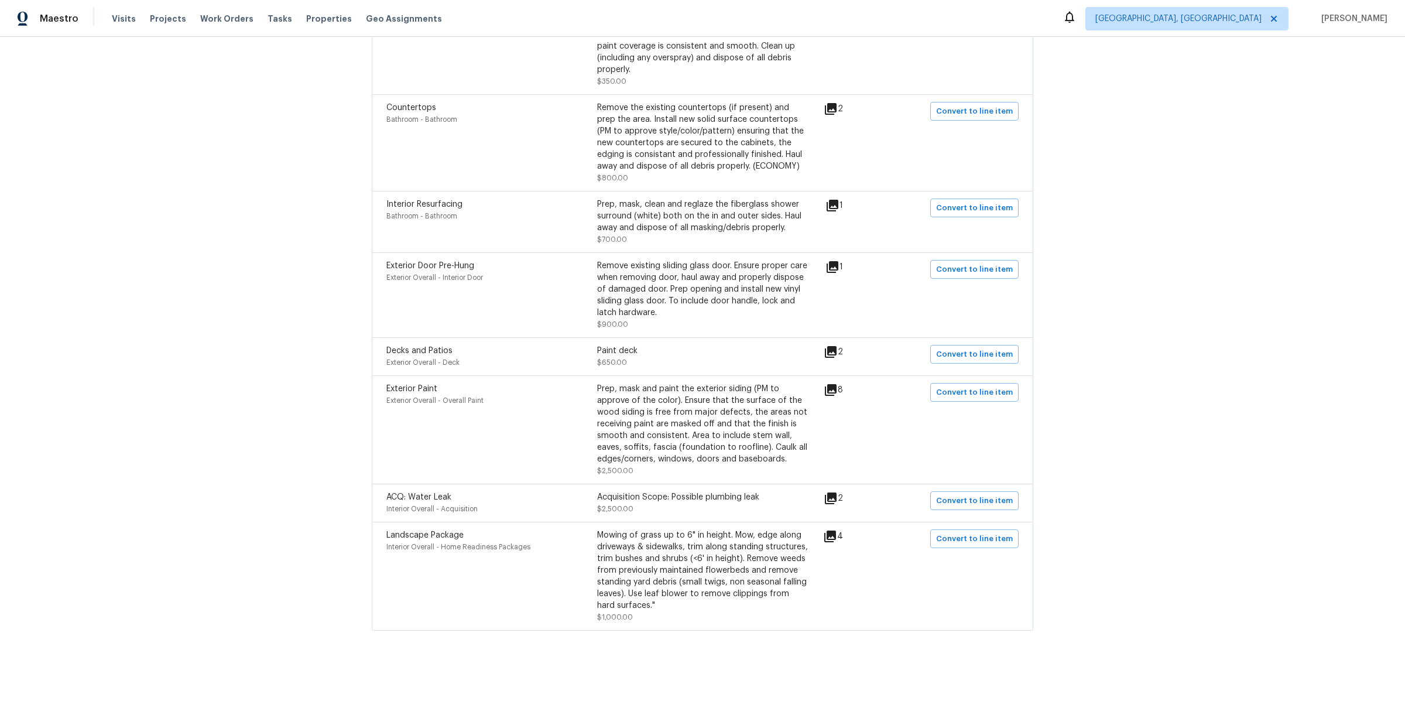
click at [837, 349] on icon at bounding box center [831, 352] width 12 height 12
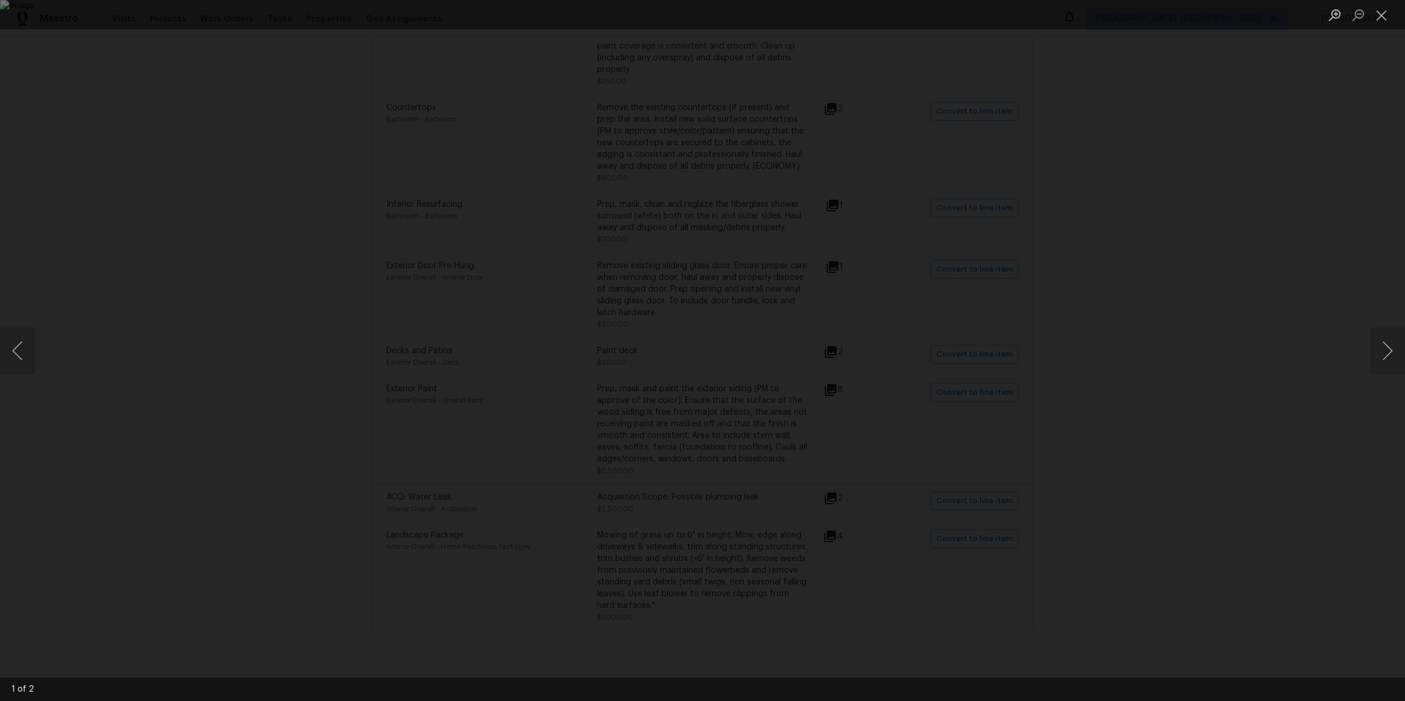
click at [1123, 324] on div "Lightbox" at bounding box center [702, 350] width 1405 height 701
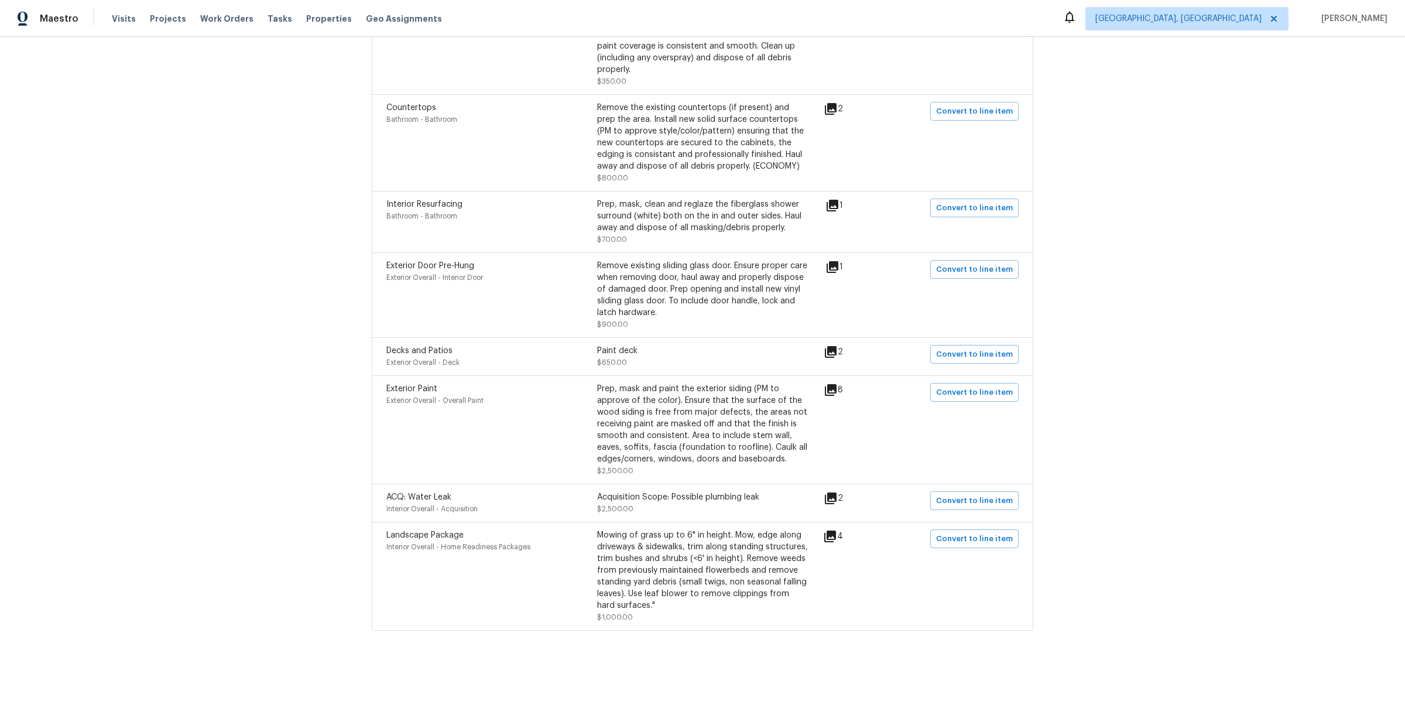
click at [844, 386] on div "8" at bounding box center [852, 390] width 57 height 14
click at [838, 391] on icon at bounding box center [831, 390] width 14 height 14
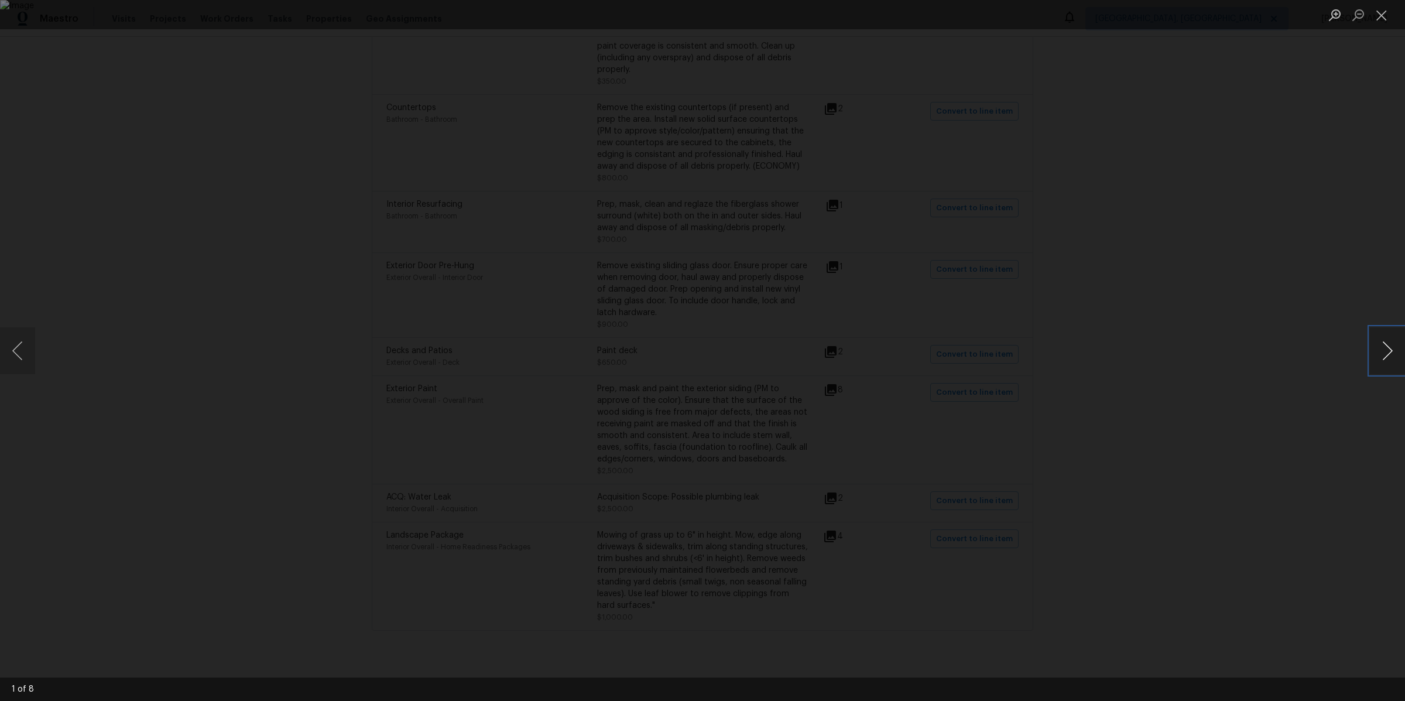
click at [1123, 354] on button "Next image" at bounding box center [1387, 350] width 35 height 47
click at [1123, 372] on div "Lightbox" at bounding box center [702, 350] width 1405 height 701
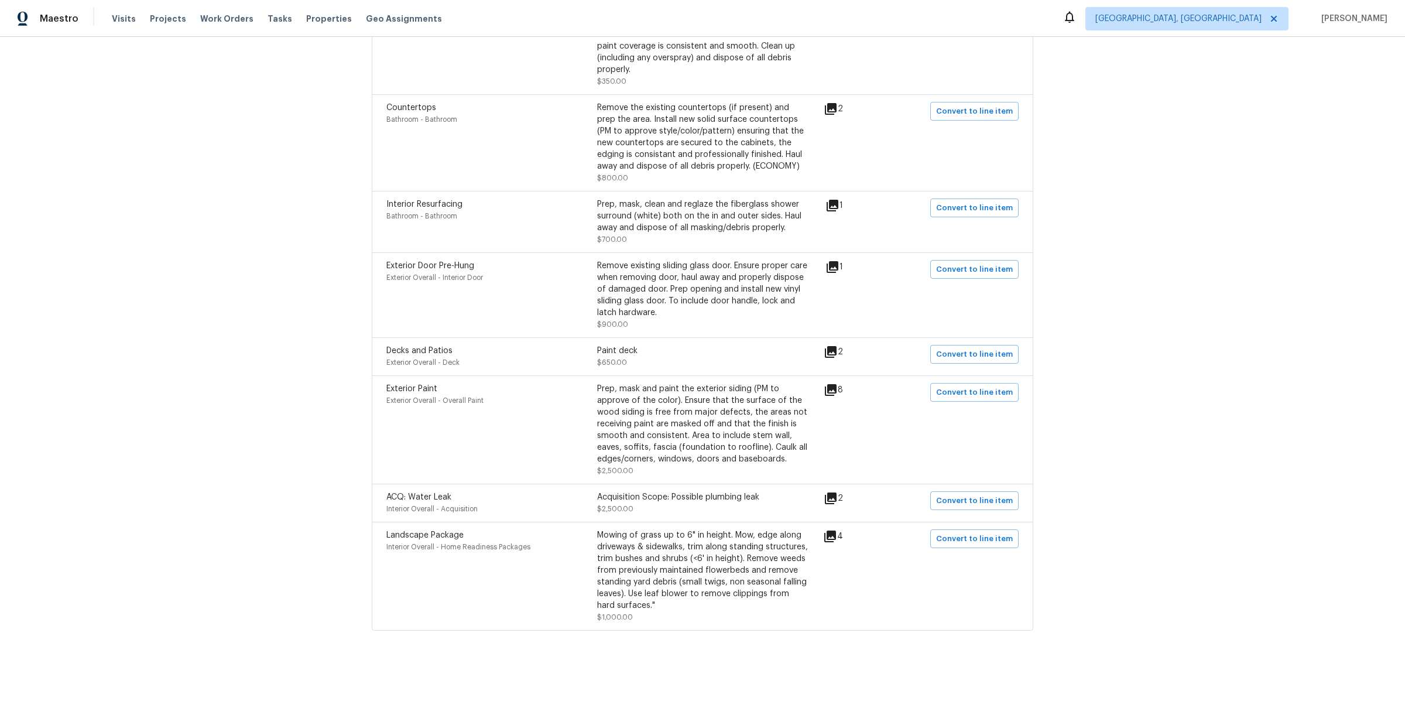
click at [837, 499] on icon at bounding box center [831, 498] width 12 height 12
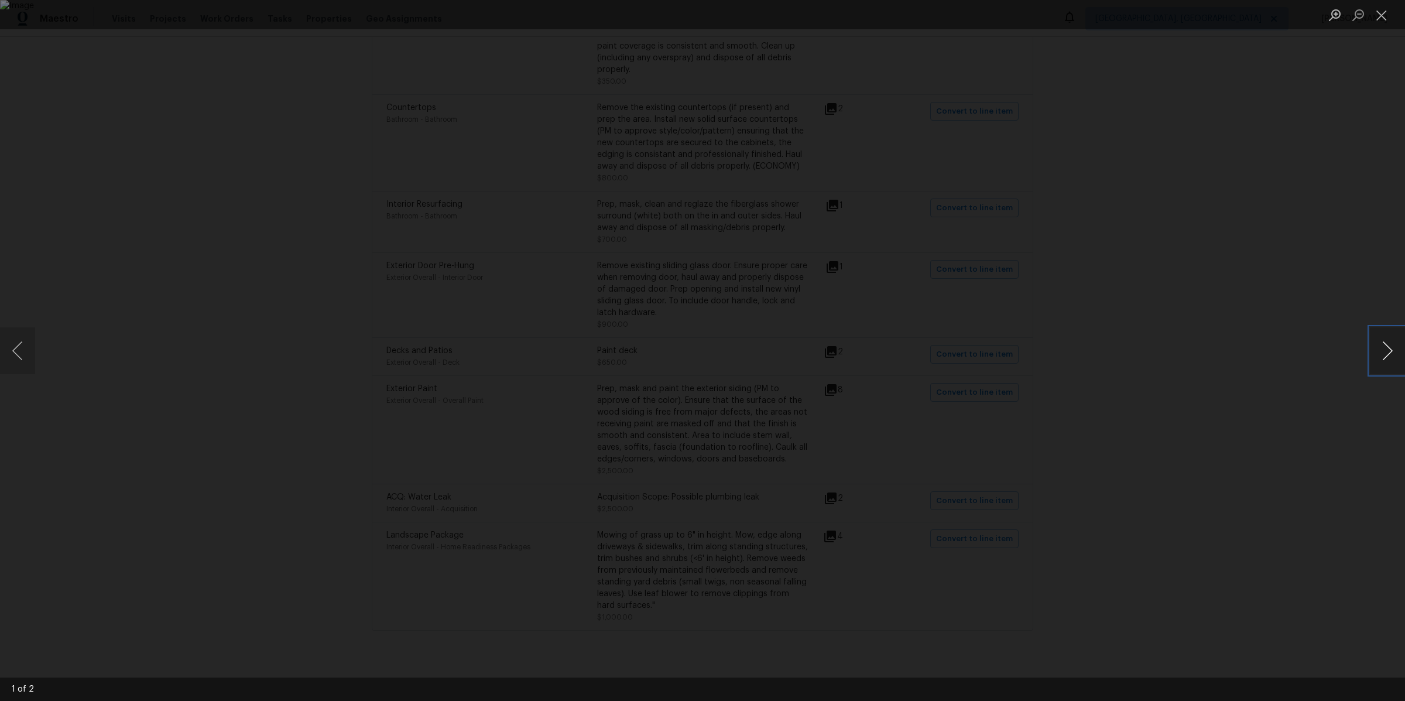
click at [1123, 356] on button "Next image" at bounding box center [1387, 350] width 35 height 47
click at [1123, 338] on div "Lightbox" at bounding box center [702, 350] width 1405 height 701
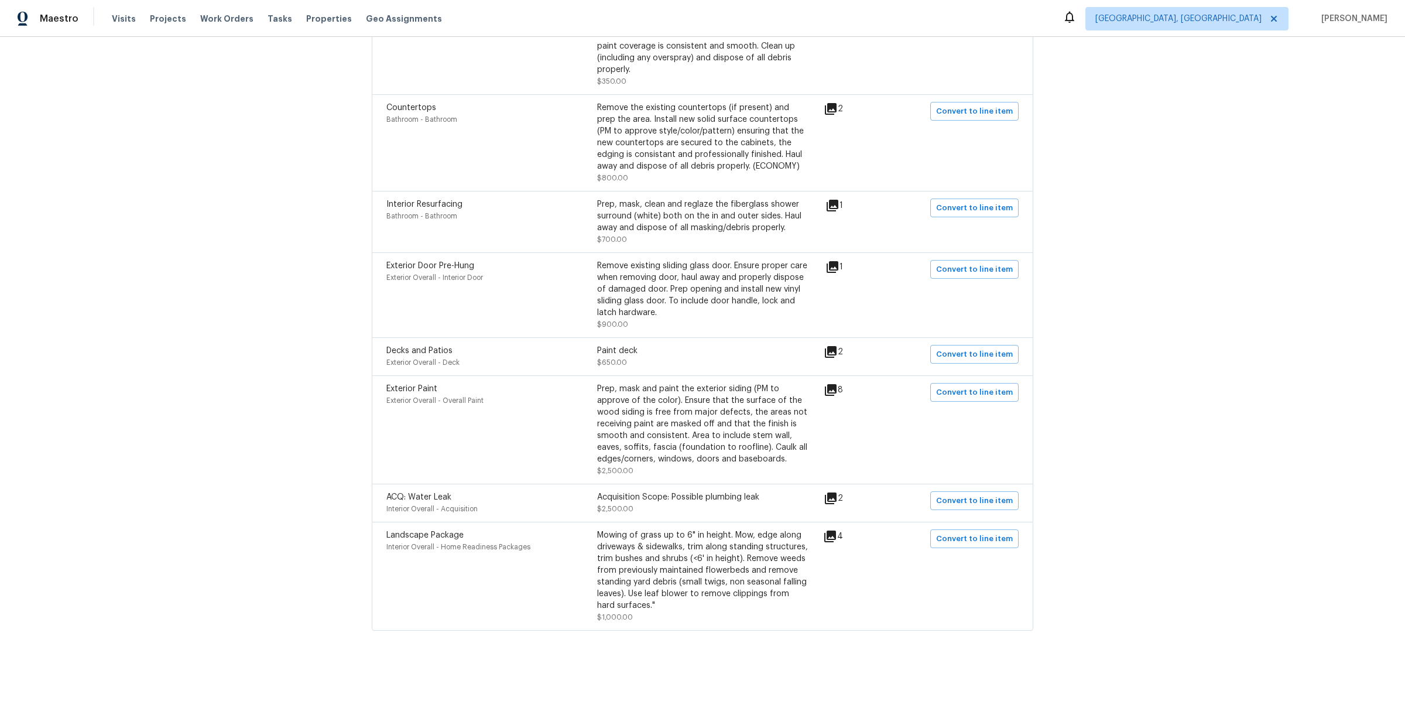
click at [844, 532] on div "4" at bounding box center [851, 536] width 57 height 14
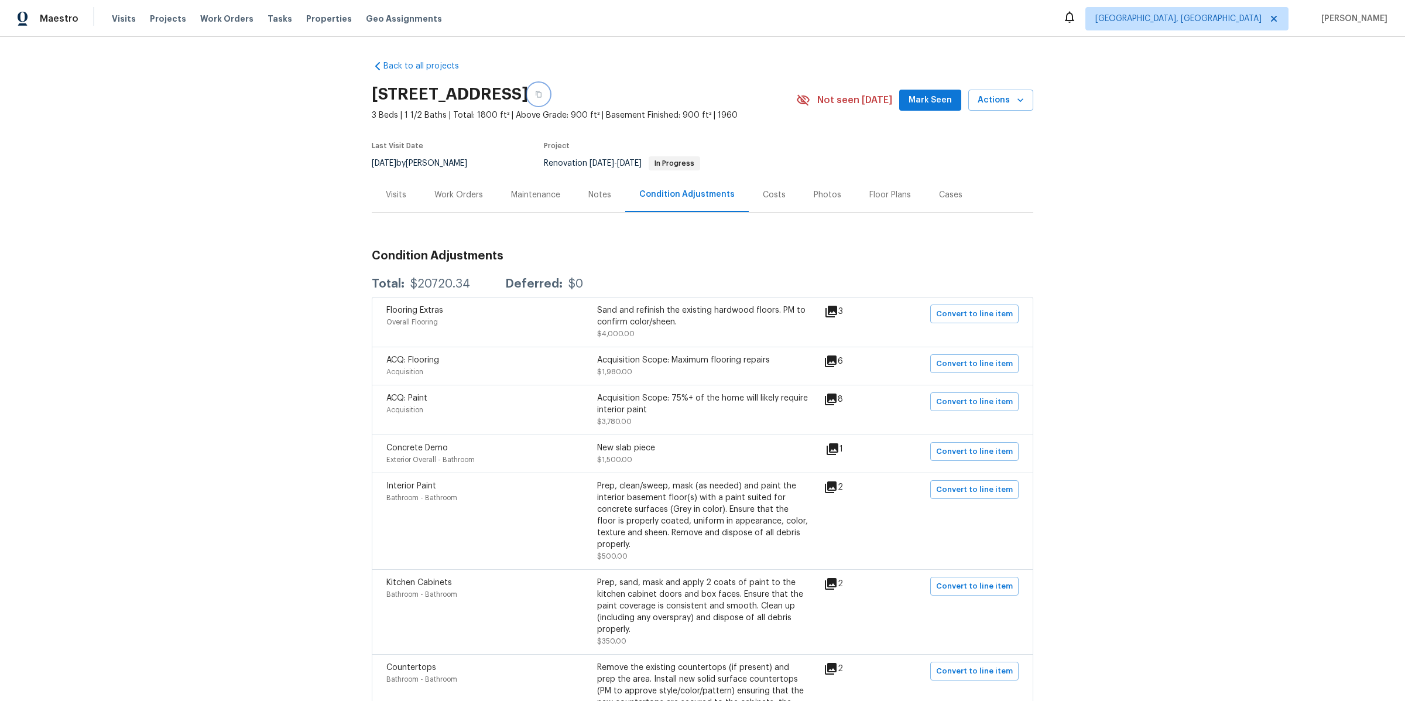
click at [542, 93] on icon "button" at bounding box center [538, 94] width 7 height 7
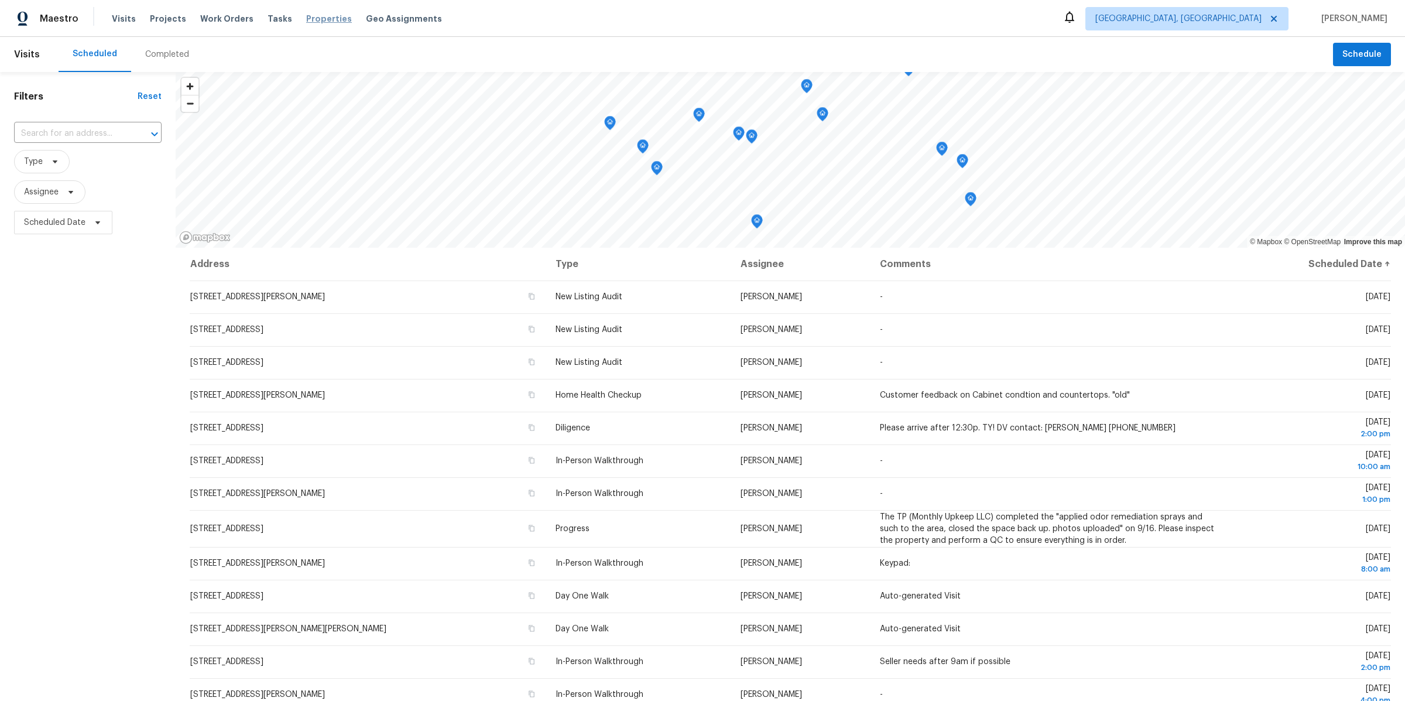
click at [306, 16] on span "Properties" at bounding box center [329, 19] width 46 height 12
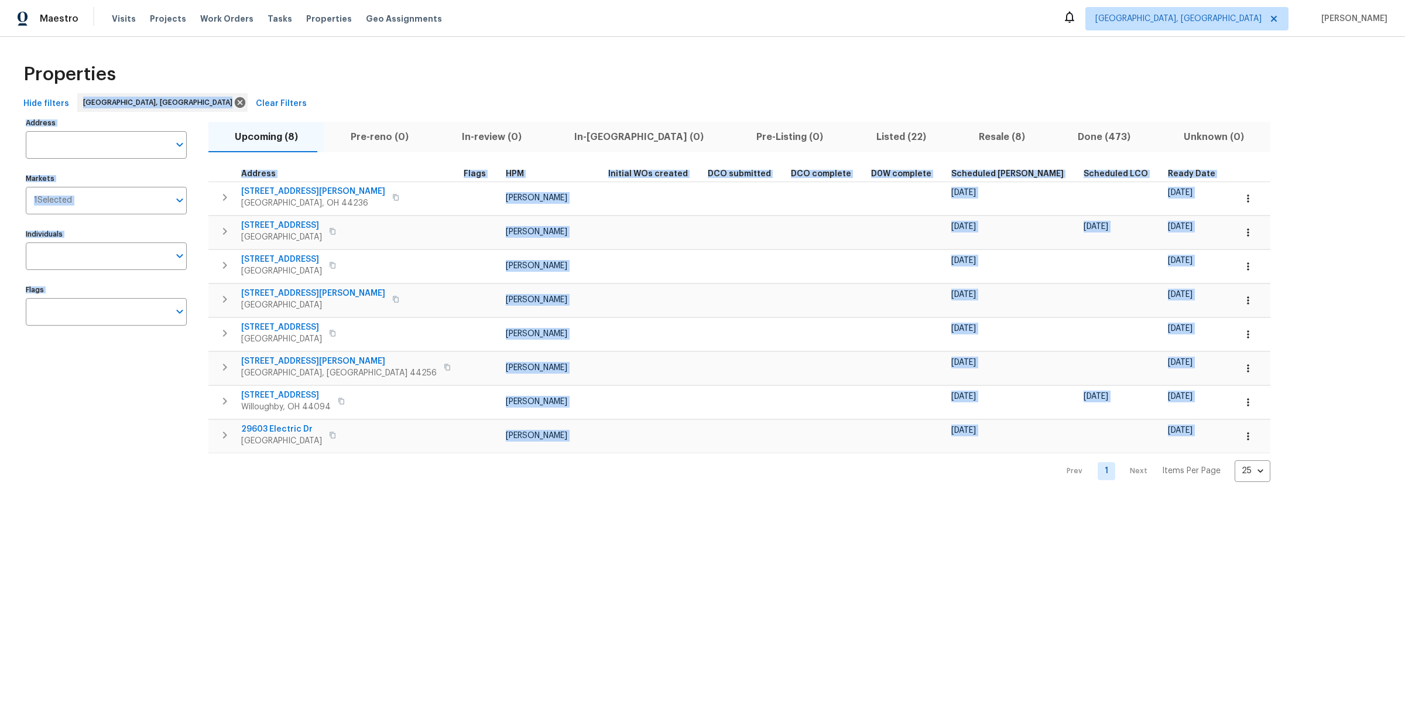
drag, startPoint x: 368, startPoint y: 70, endPoint x: 792, endPoint y: 701, distance: 759.7
click at [791, 501] on html "Maestro Visits Projects Work Orders Tasks Properties Geo Assignments Cleveland,…" at bounding box center [702, 250] width 1405 height 501
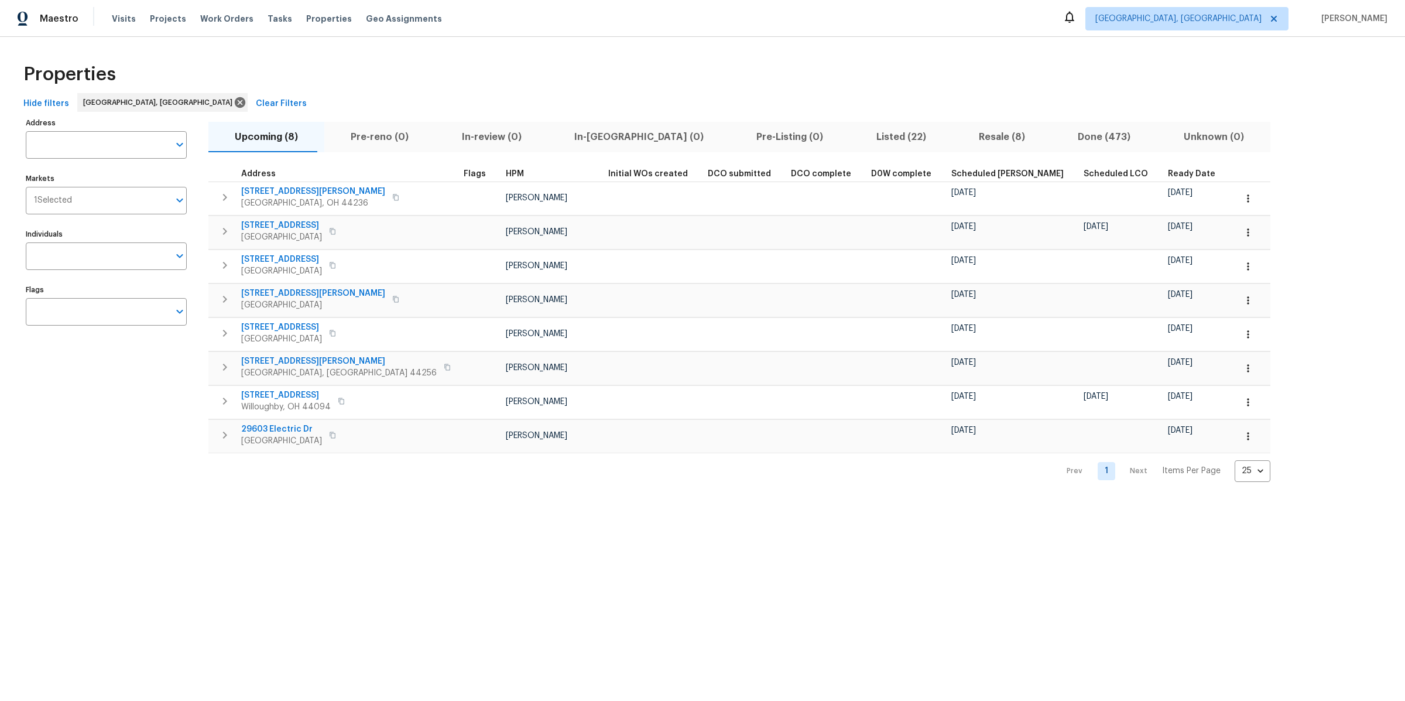
click at [756, 501] on html "Maestro Visits Projects Work Orders Tasks Properties Geo Assignments Cleveland,…" at bounding box center [702, 250] width 1405 height 501
click at [1168, 171] on span "Ready Date" at bounding box center [1191, 174] width 47 height 8
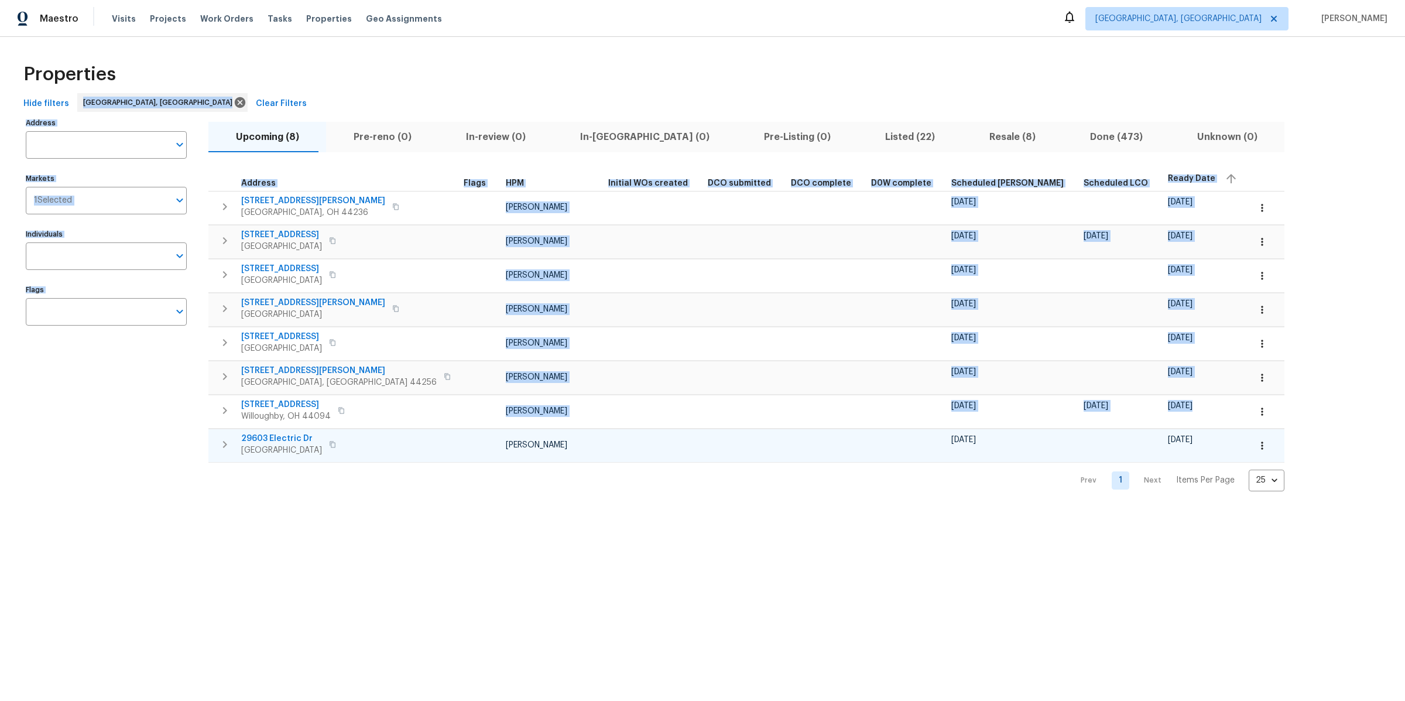
drag, startPoint x: 1002, startPoint y: 78, endPoint x: 1106, endPoint y: 432, distance: 368.6
click at [1107, 426] on div "Properties Hide filters Cleveland, OH Clear Filters Address Address Markets 1 S…" at bounding box center [702, 273] width 1405 height 473
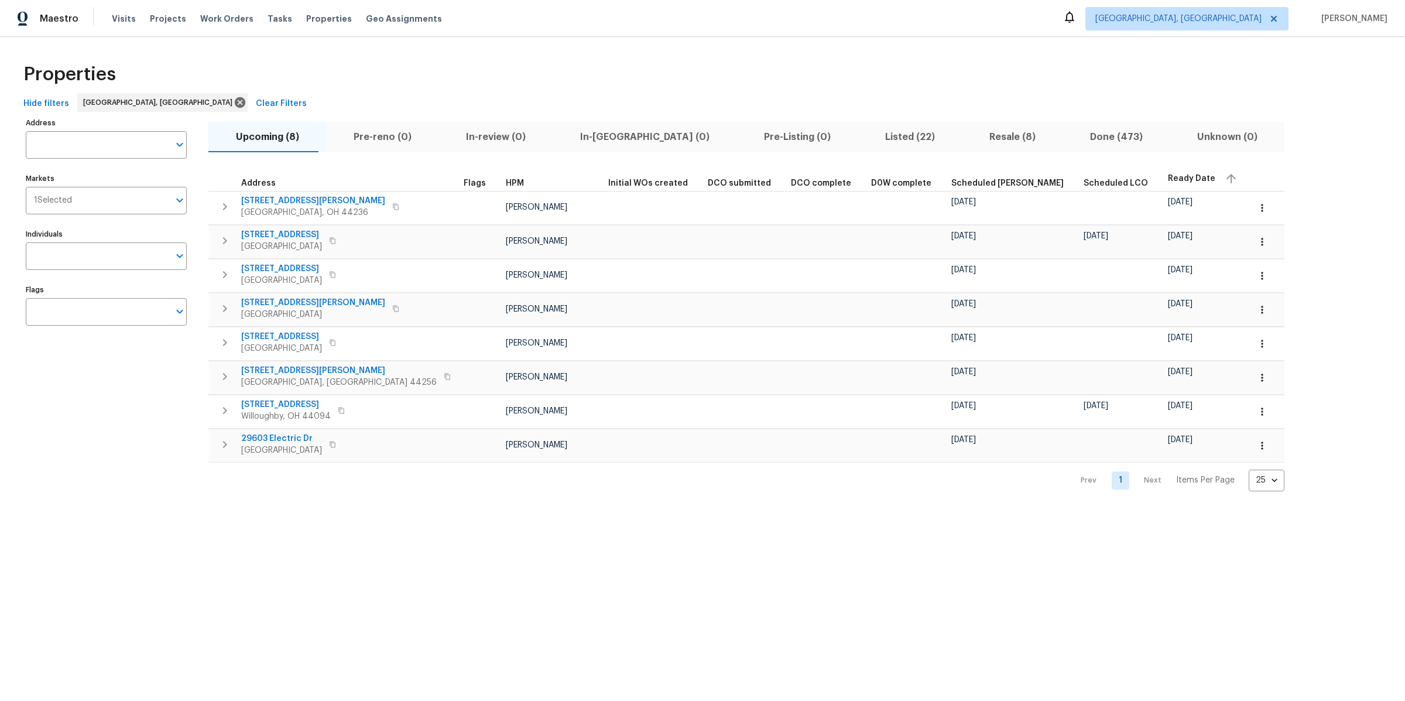
click at [1180, 482] on div "Address Address Markets 1 Selected Markets Individuals Individuals Flags Flags …" at bounding box center [702, 303] width 1367 height 376
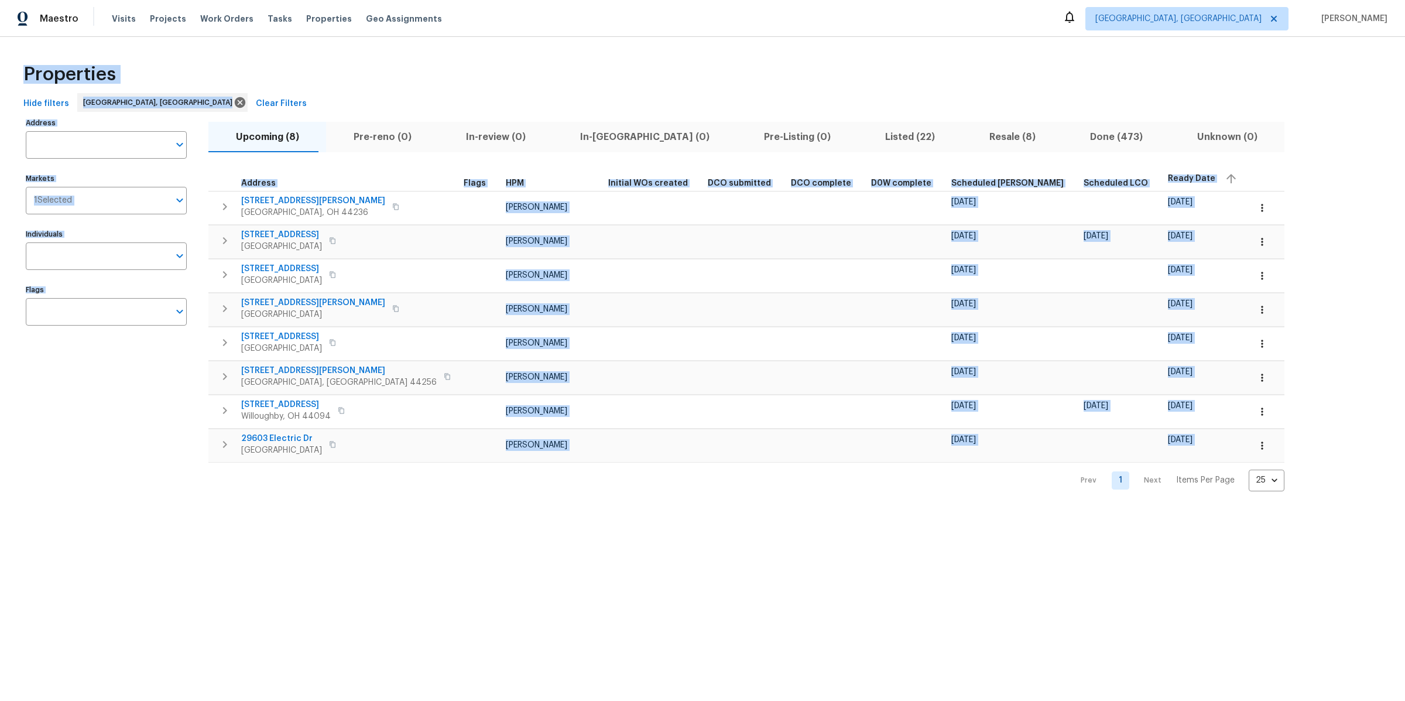
drag, startPoint x: 884, startPoint y: 484, endPoint x: 899, endPoint y: 60, distance: 423.5
click at [899, 60] on div "Properties Hide filters Cleveland, OH Clear Filters Address Address Markets 1 S…" at bounding box center [702, 273] width 1405 height 473
click at [899, 60] on div "Properties" at bounding box center [702, 74] width 1367 height 37
drag, startPoint x: 576, startPoint y: 84, endPoint x: 907, endPoint y: 693, distance: 693.1
click at [904, 510] on html "Maestro Visits Projects Work Orders Tasks Properties Geo Assignments Cleveland,…" at bounding box center [702, 255] width 1405 height 510
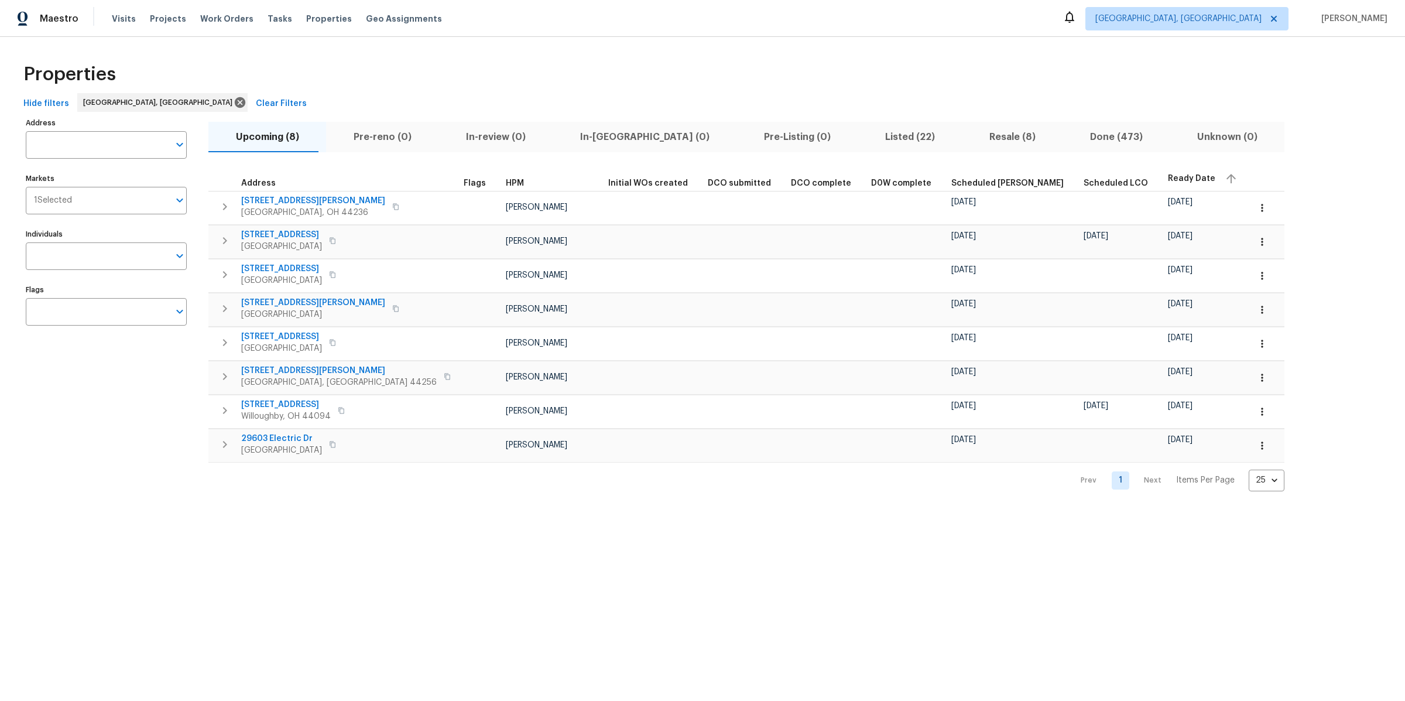
click at [831, 510] on html "Maestro Visits Projects Work Orders Tasks Properties Geo Assignments Cleveland,…" at bounding box center [702, 255] width 1405 height 510
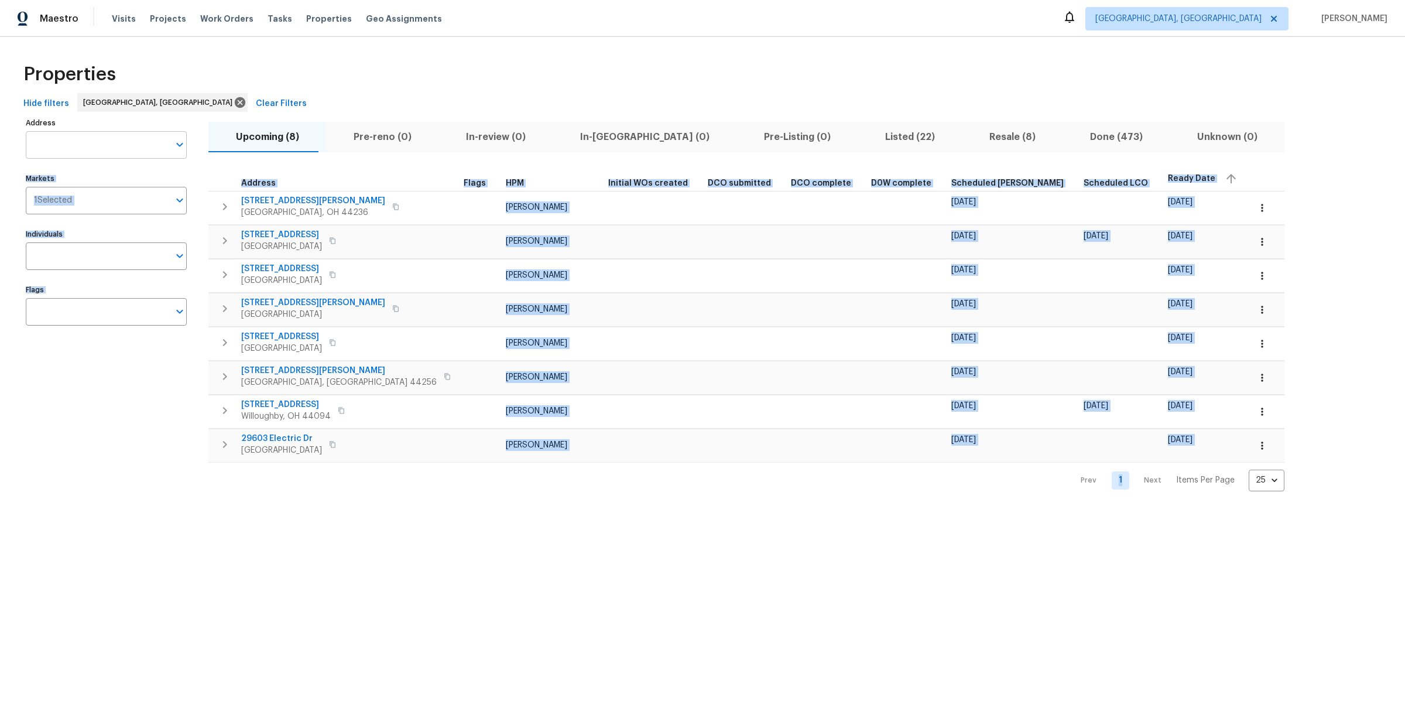
drag, startPoint x: 831, startPoint y: 523, endPoint x: 92, endPoint y: 155, distance: 825.4
click at [91, 155] on html "Maestro Visits Projects Work Orders Tasks Properties Geo Assignments Cleveland,…" at bounding box center [702, 255] width 1405 height 510
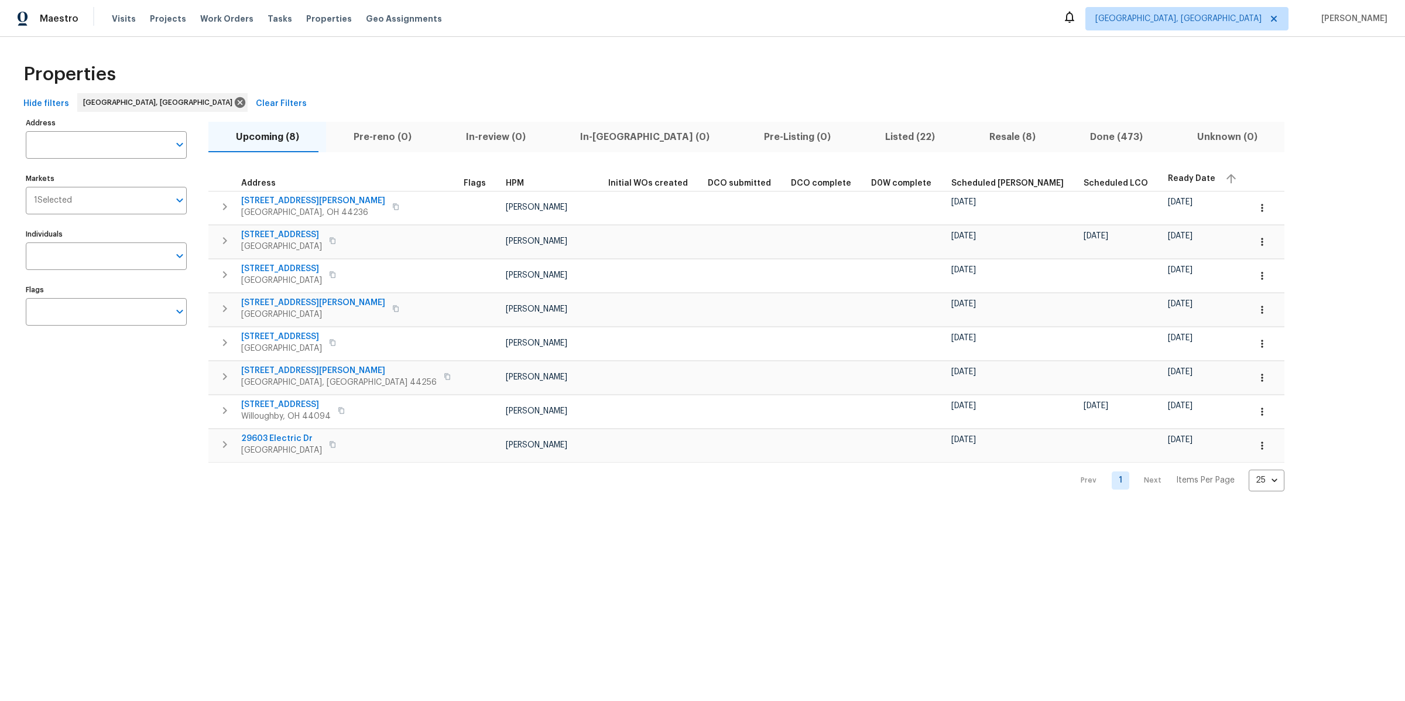
click at [277, 80] on div "Properties" at bounding box center [702, 74] width 1367 height 37
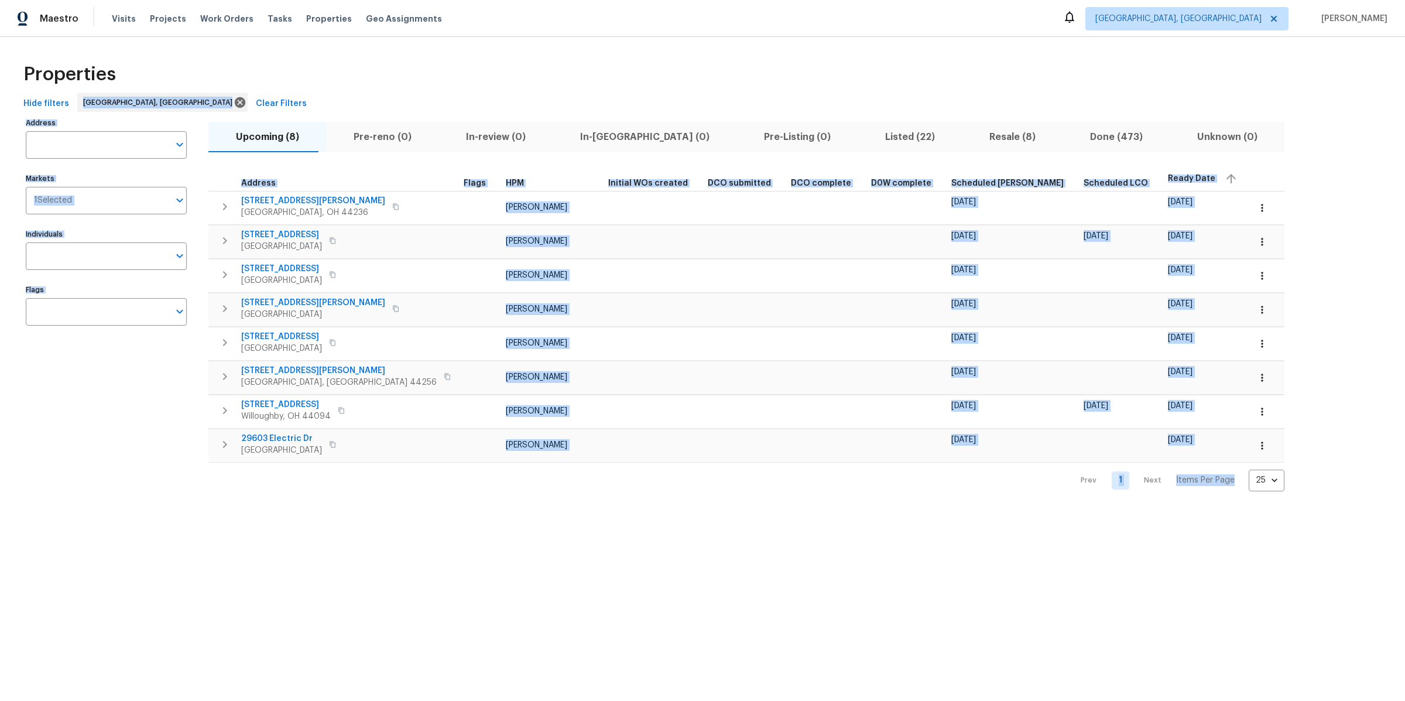
drag, startPoint x: 277, startPoint y: 80, endPoint x: 1099, endPoint y: 502, distance: 924.2
click at [1099, 504] on div "Properties Hide filters Cleveland, OH Clear Filters Address Address Markets 1 S…" at bounding box center [702, 273] width 1405 height 473
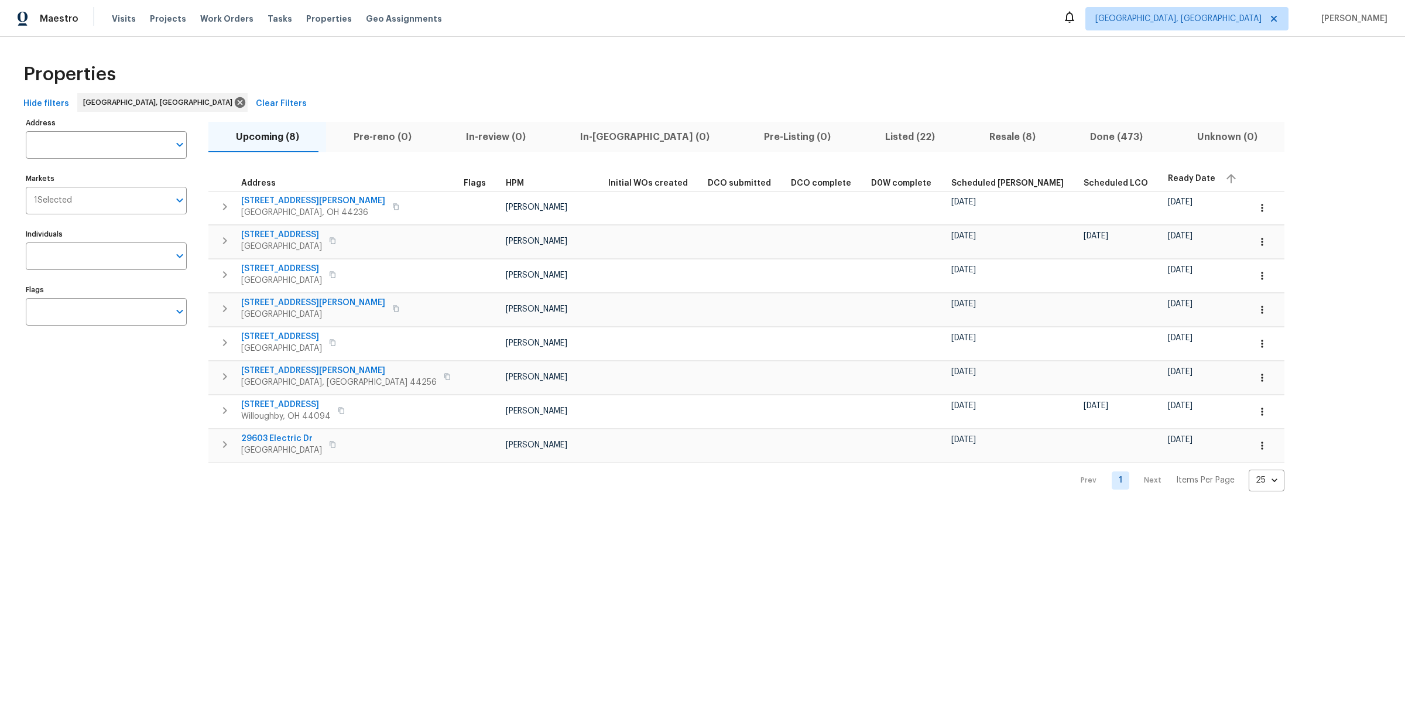
click at [1222, 462] on div "Address Address Markets 1 Selected Markets Individuals Individuals Flags Flags …" at bounding box center [702, 303] width 1367 height 376
drag, startPoint x: 1151, startPoint y: 473, endPoint x: 388, endPoint y: 44, distance: 876.2
click at [388, 44] on div "Properties Hide filters Cleveland, OH Clear Filters Address Address Markets 1 S…" at bounding box center [702, 273] width 1405 height 473
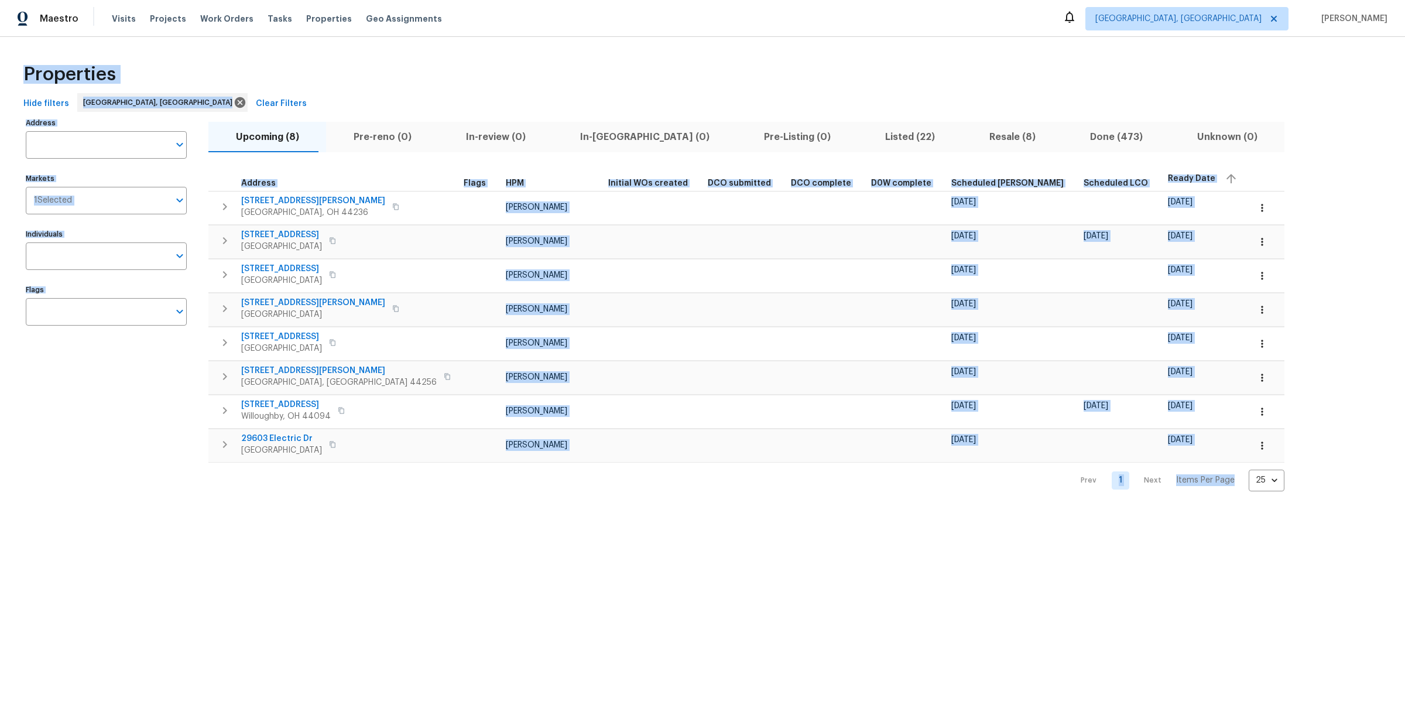
drag, startPoint x: 388, startPoint y: 44, endPoint x: 1095, endPoint y: 561, distance: 875.9
click at [1099, 510] on html "Maestro Visits Projects Work Orders Tasks Properties Geo Assignments Cleveland,…" at bounding box center [702, 255] width 1405 height 510
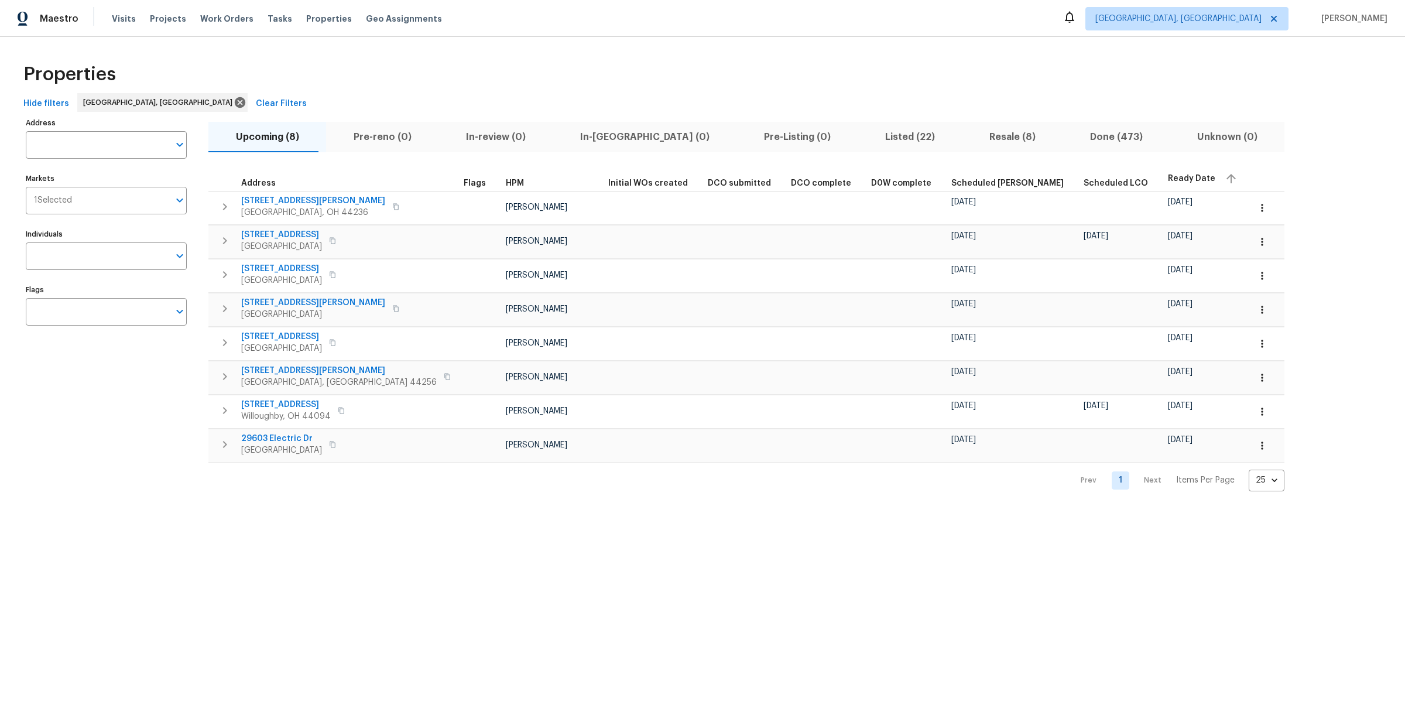
click at [719, 510] on html "Maestro Visits Projects Work Orders Tasks Properties Geo Assignments Cleveland,…" at bounding box center [702, 255] width 1405 height 510
